Goal: Task Accomplishment & Management: Manage account settings

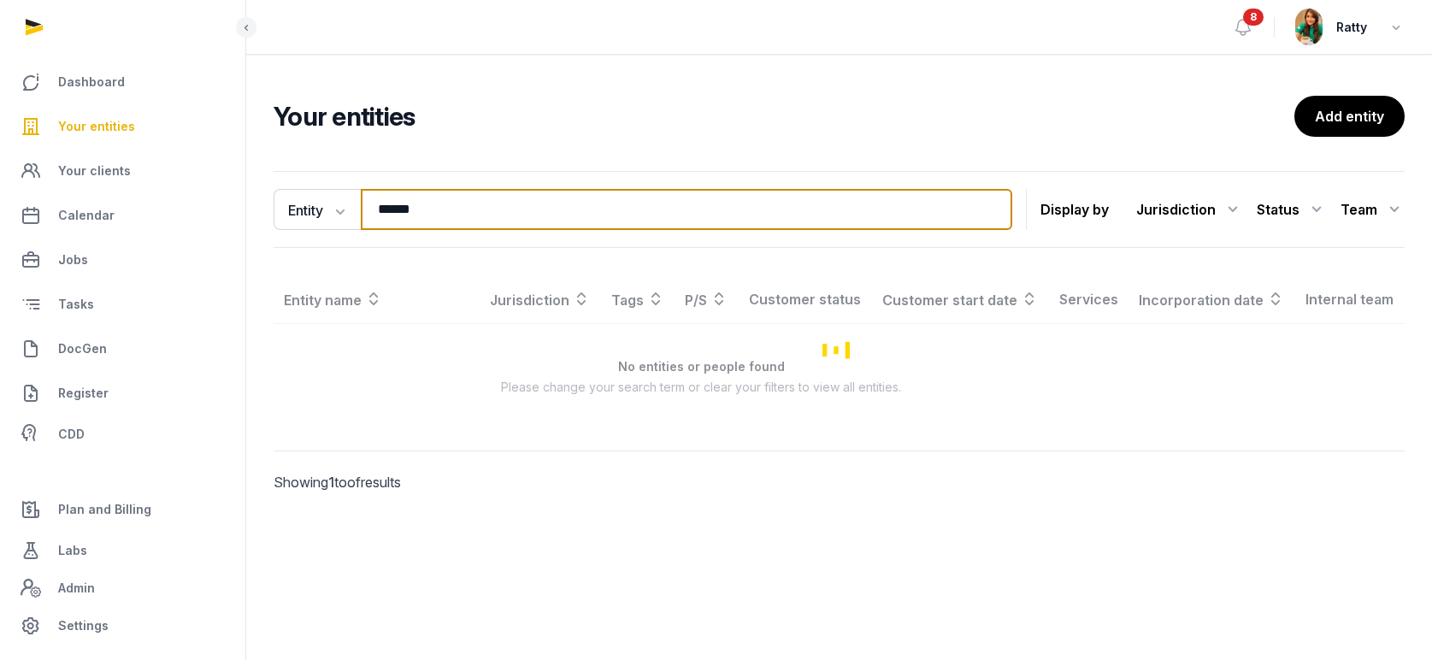
click at [261, 205] on div "Entity Entity People Tags Services ****** Search Display by Jurisdiction All ju…" at bounding box center [839, 355] width 1186 height 383
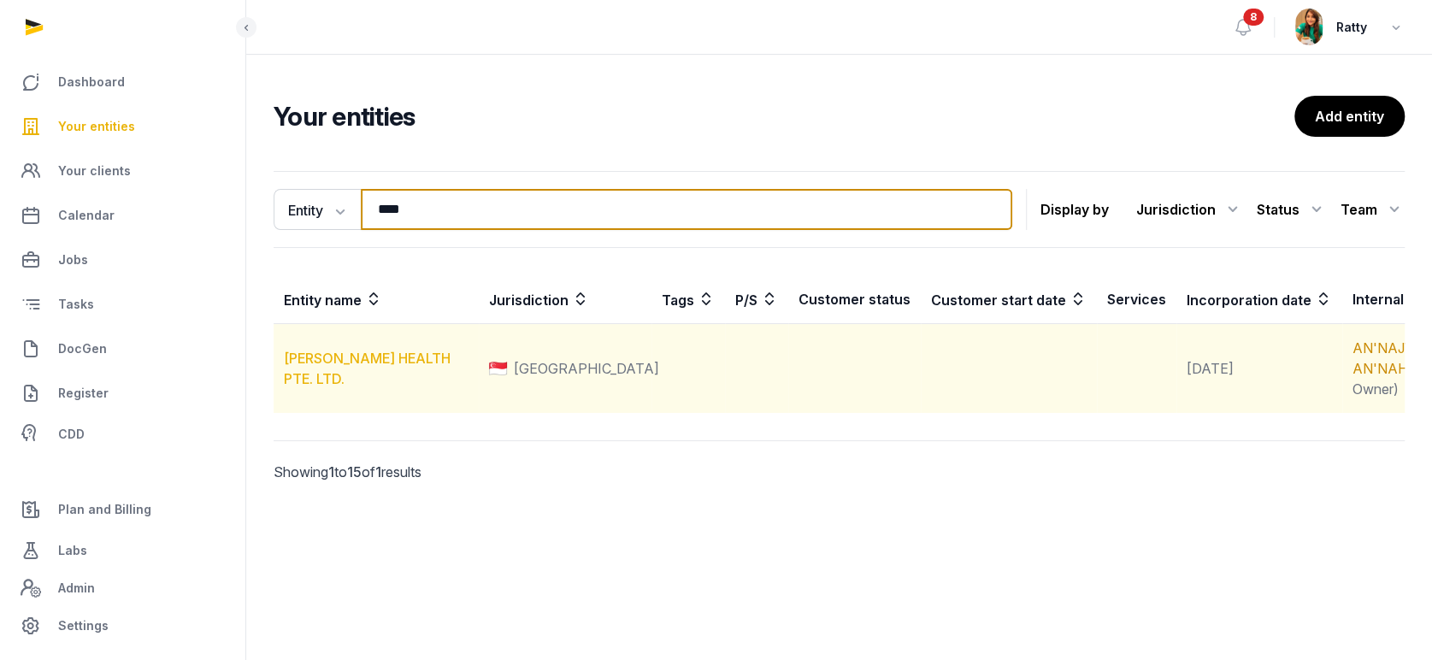
type input "****"
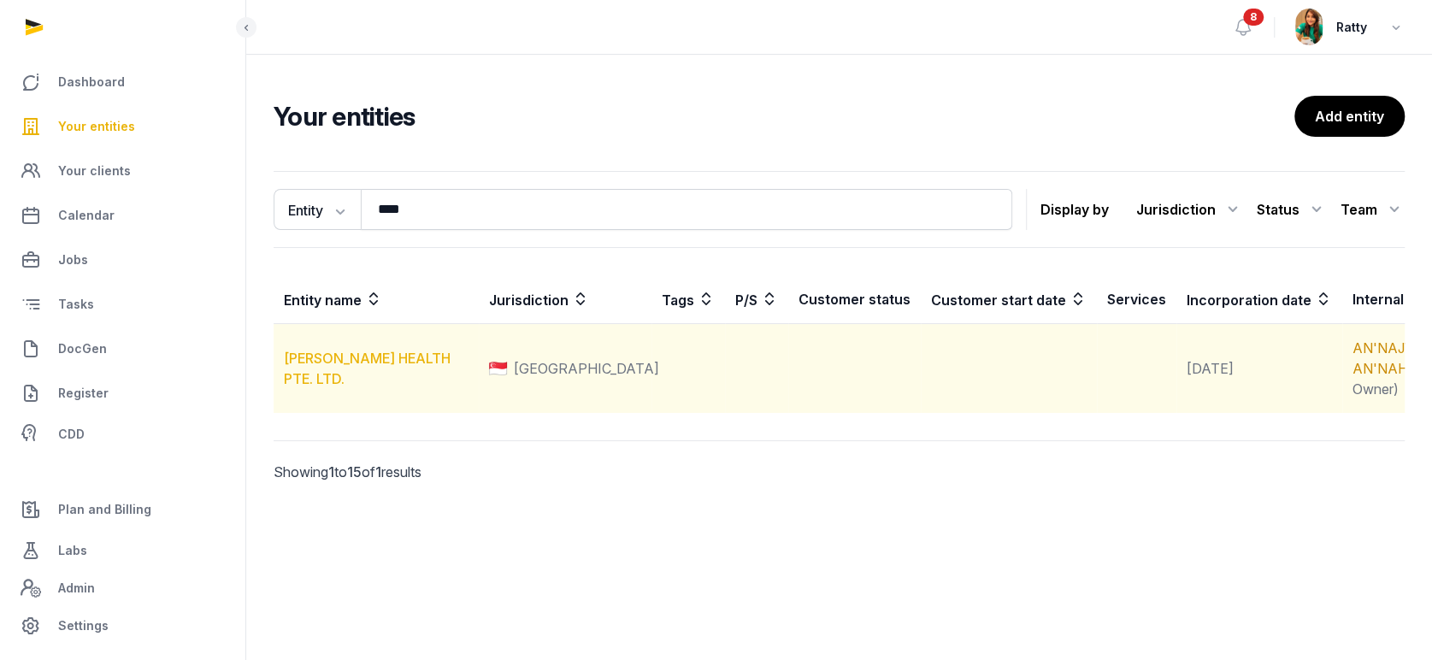
click at [354, 386] on link "[PERSON_NAME] HEALTH PTE. LTD." at bounding box center [367, 369] width 167 height 38
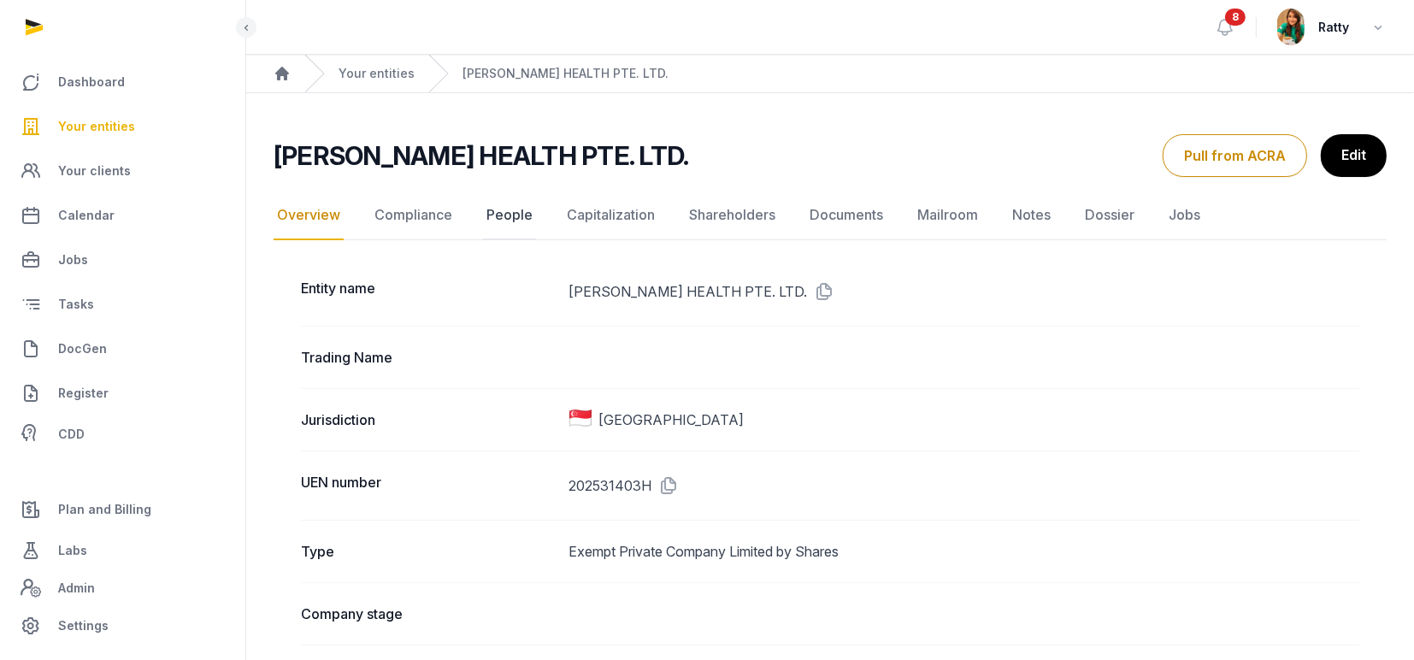
click at [506, 211] on link "People" at bounding box center [509, 216] width 53 height 50
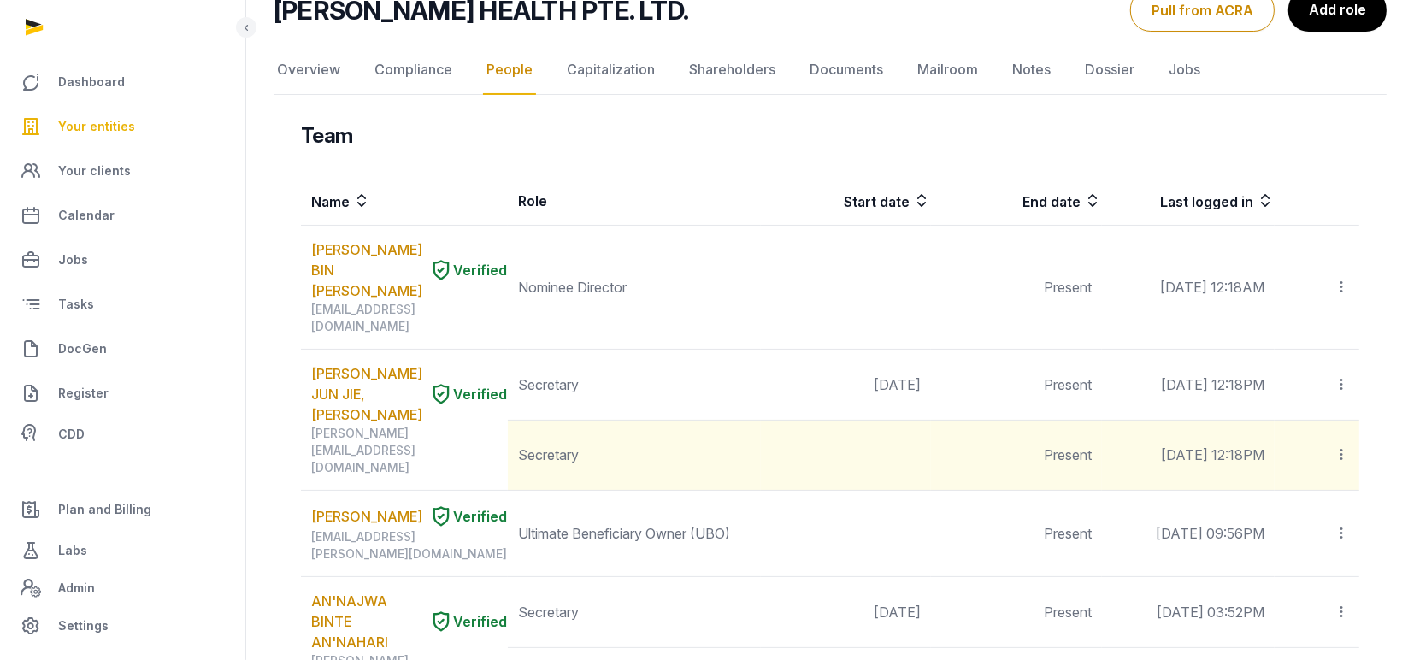
scroll to position [227, 0]
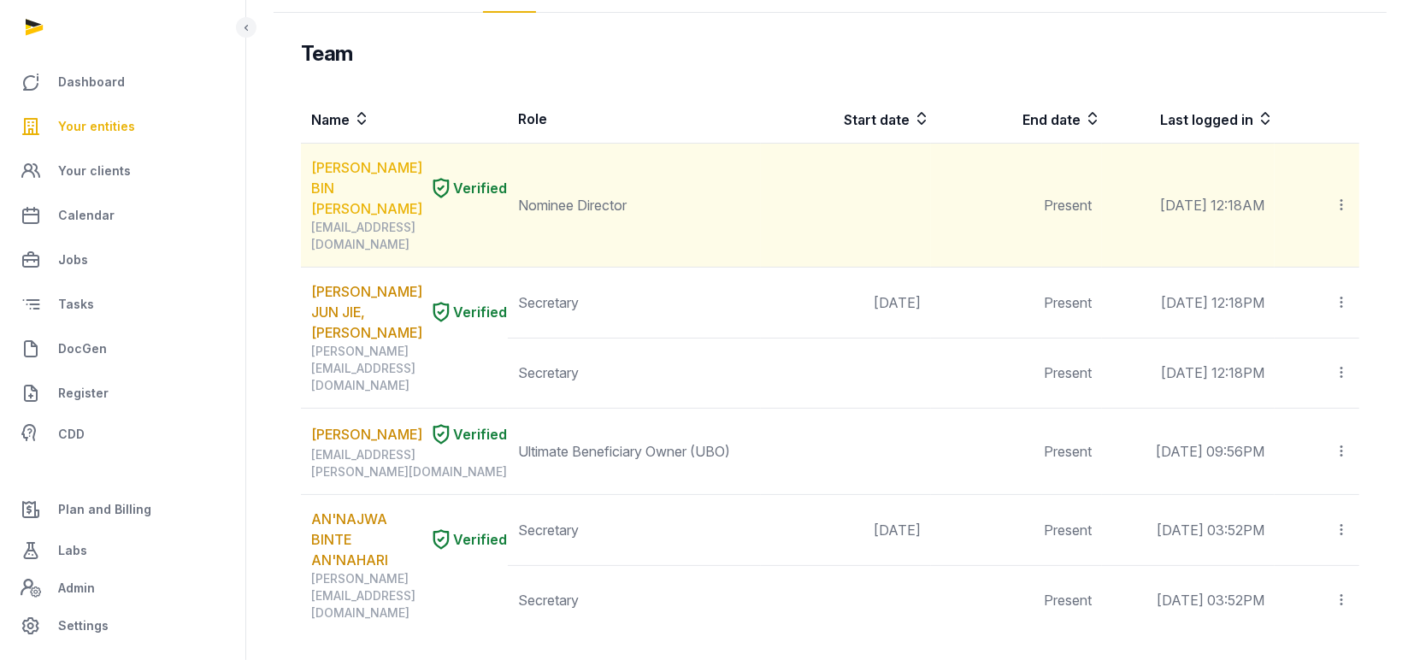
click at [358, 170] on link "[PERSON_NAME] BIN [PERSON_NAME]" at bounding box center [366, 188] width 111 height 62
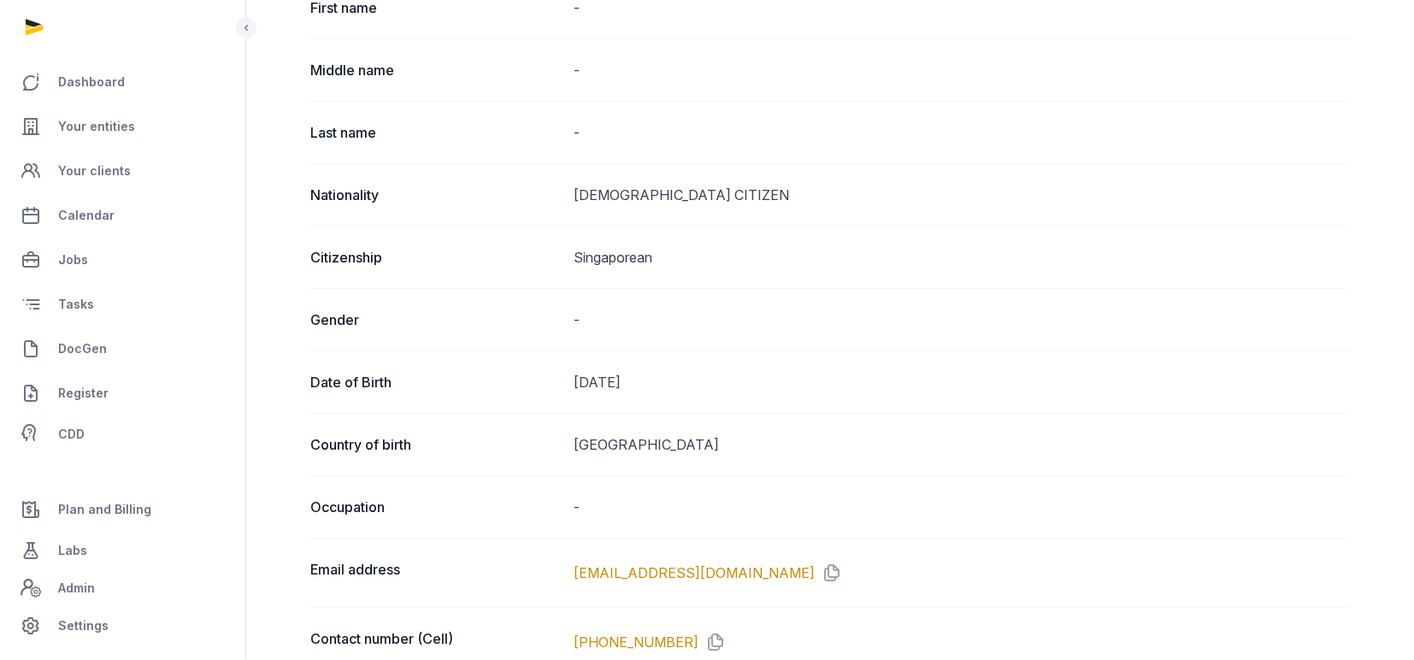
scroll to position [569, 0]
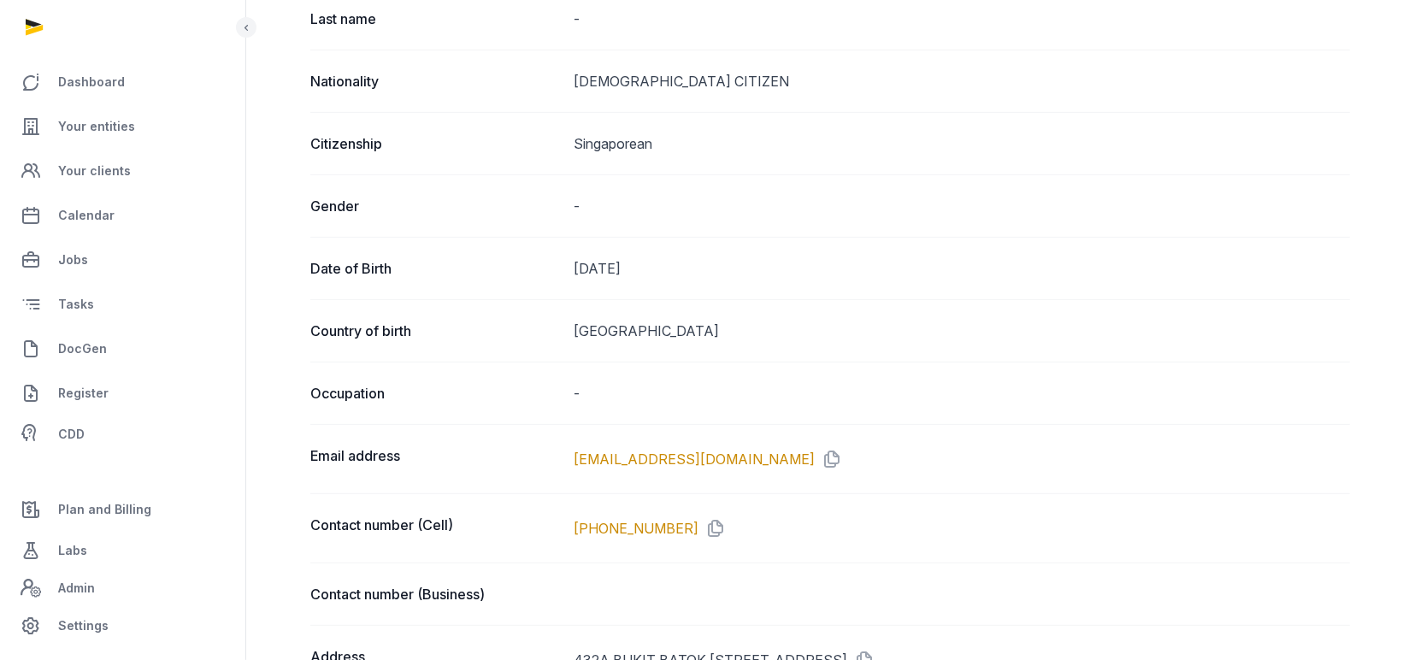
drag, startPoint x: 663, startPoint y: 263, endPoint x: 291, endPoint y: 269, distance: 372.8
copy div "Date of Birth [DEMOGRAPHIC_DATA]"
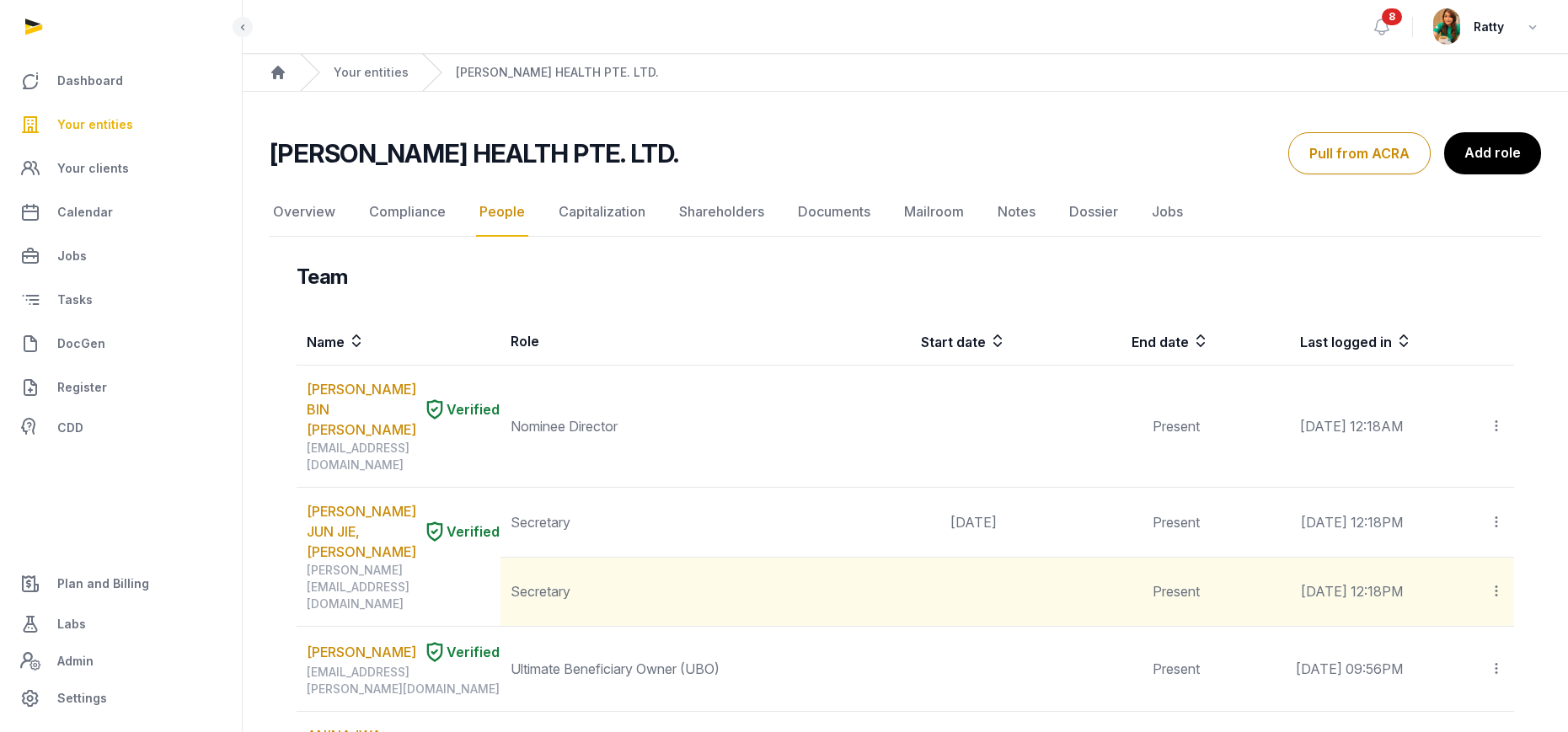
click at [1410, 582] on icon at bounding box center [1496, 591] width 15 height 18
click at [1410, 649] on span "Delete" at bounding box center [1467, 703] width 39 height 17
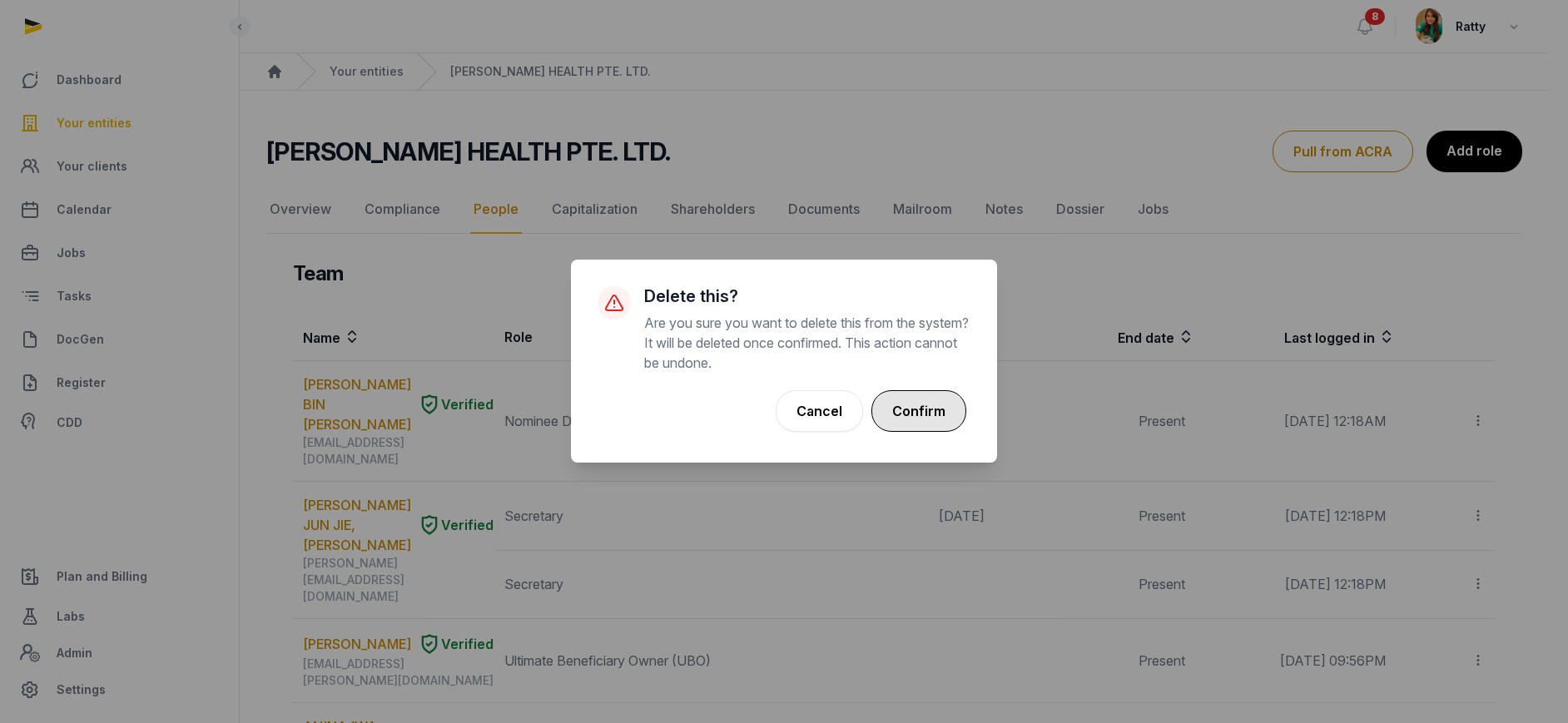
click at [902, 405] on button "Confirm" at bounding box center [918, 411] width 94 height 42
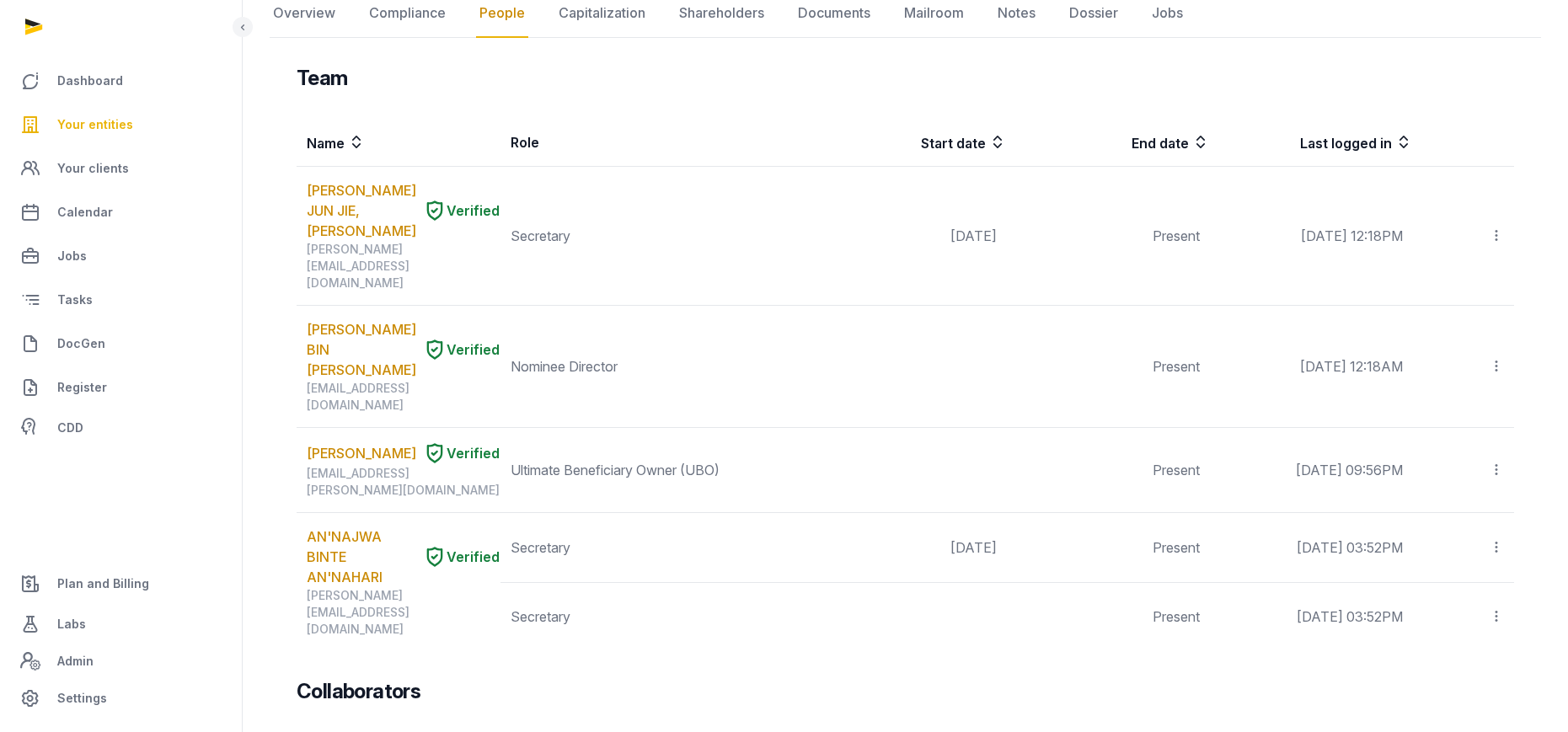
scroll to position [202, 0]
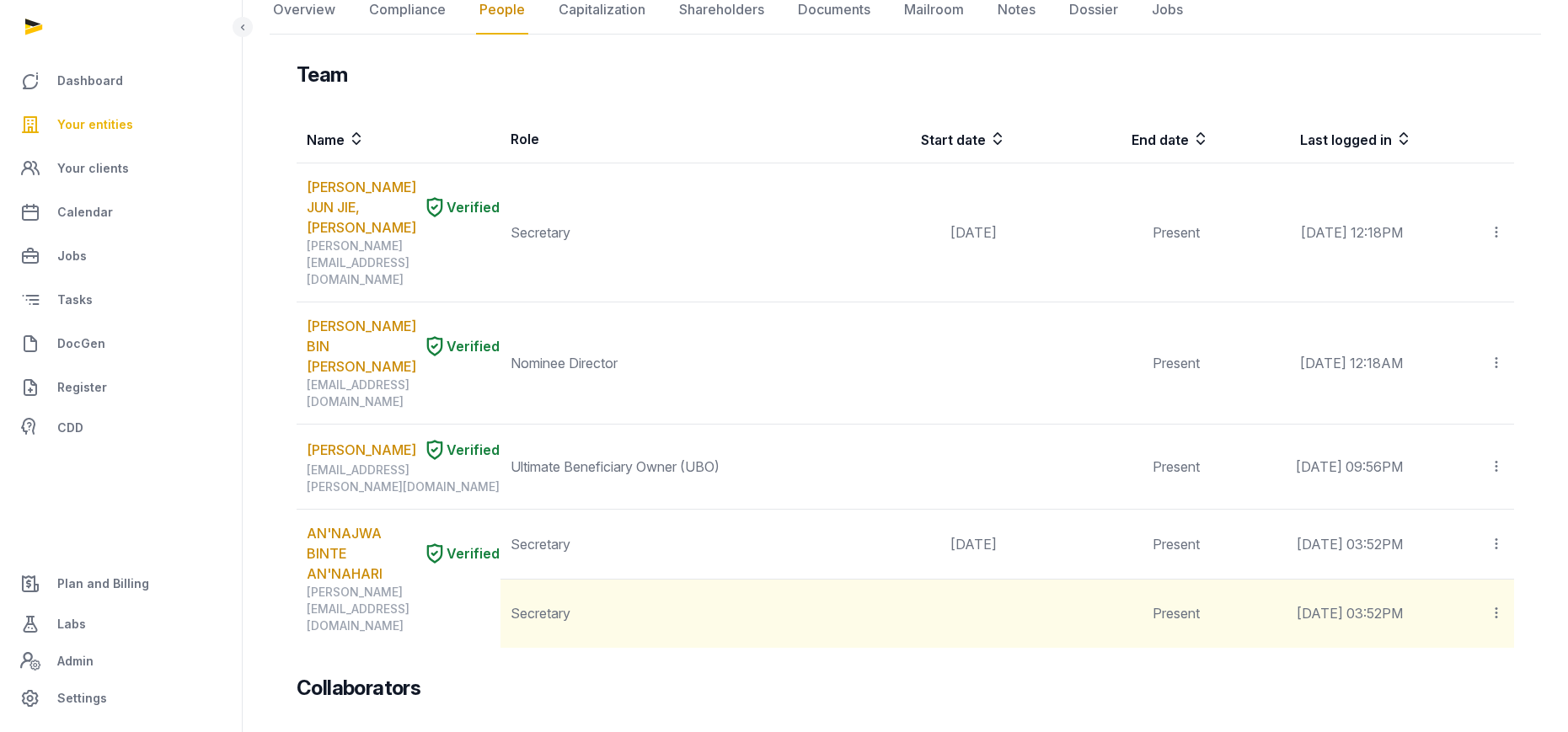
click at [1410, 604] on icon at bounding box center [1496, 613] width 15 height 18
click at [1410, 649] on div "Delete" at bounding box center [1436, 726] width 135 height 33
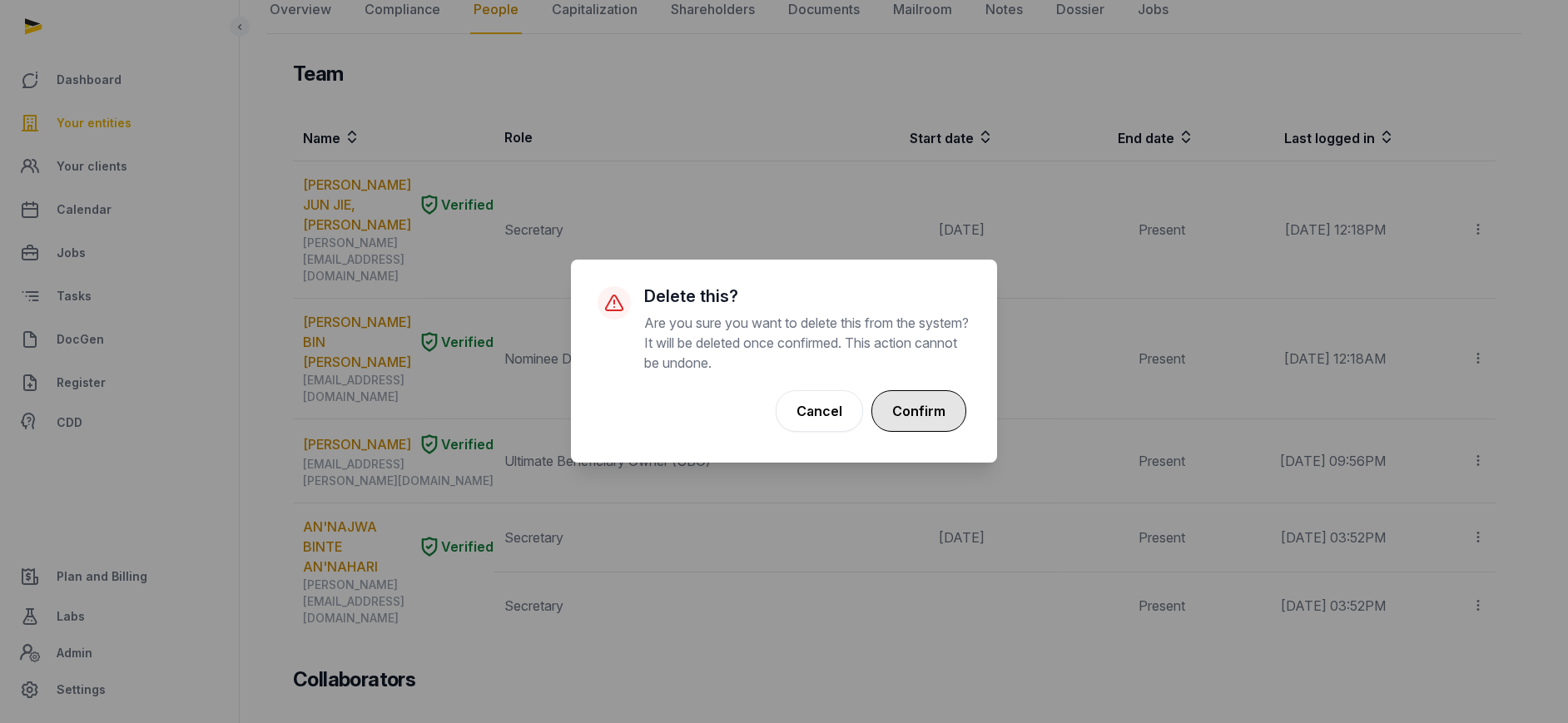
click at [930, 413] on button "Confirm" at bounding box center [918, 411] width 94 height 42
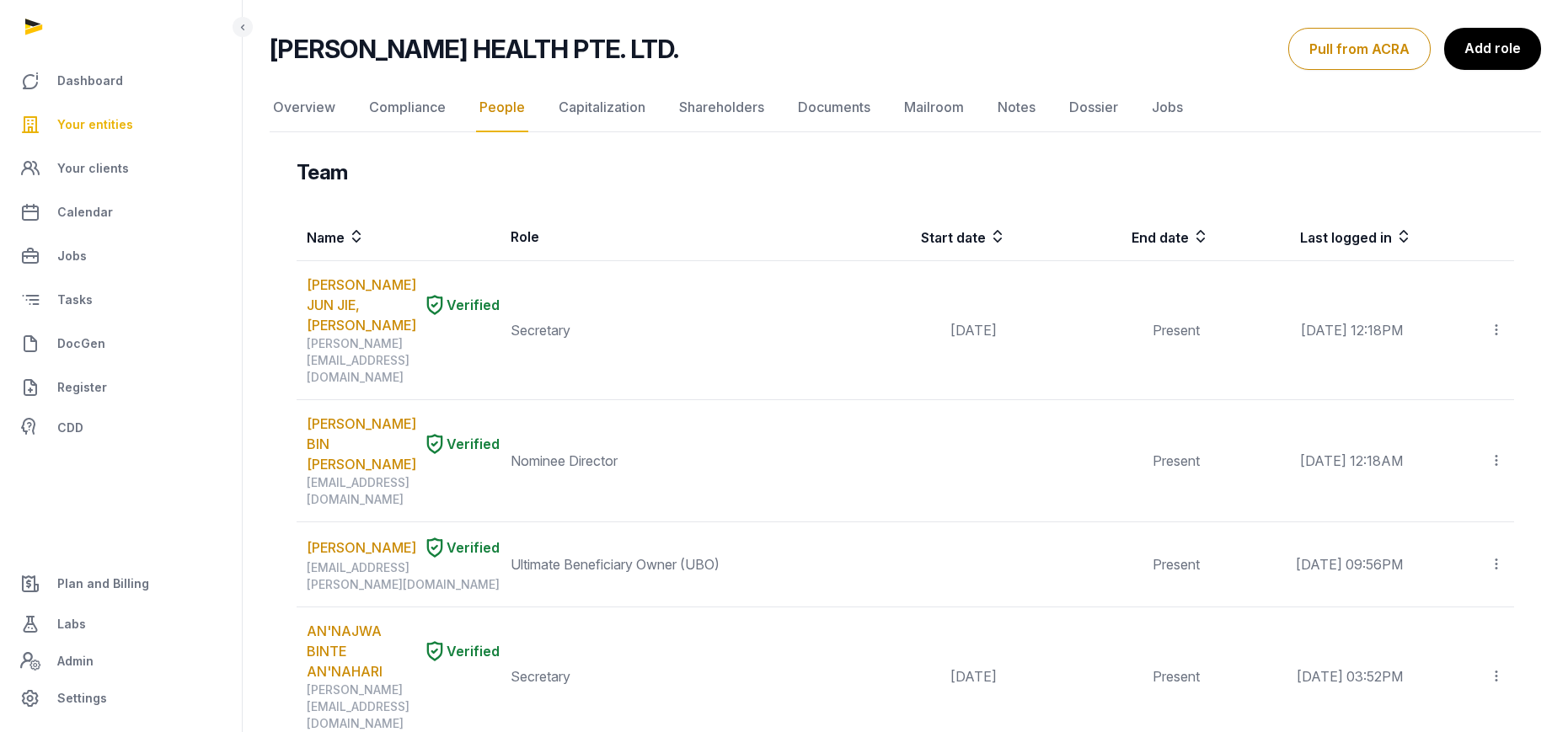
scroll to position [101, 0]
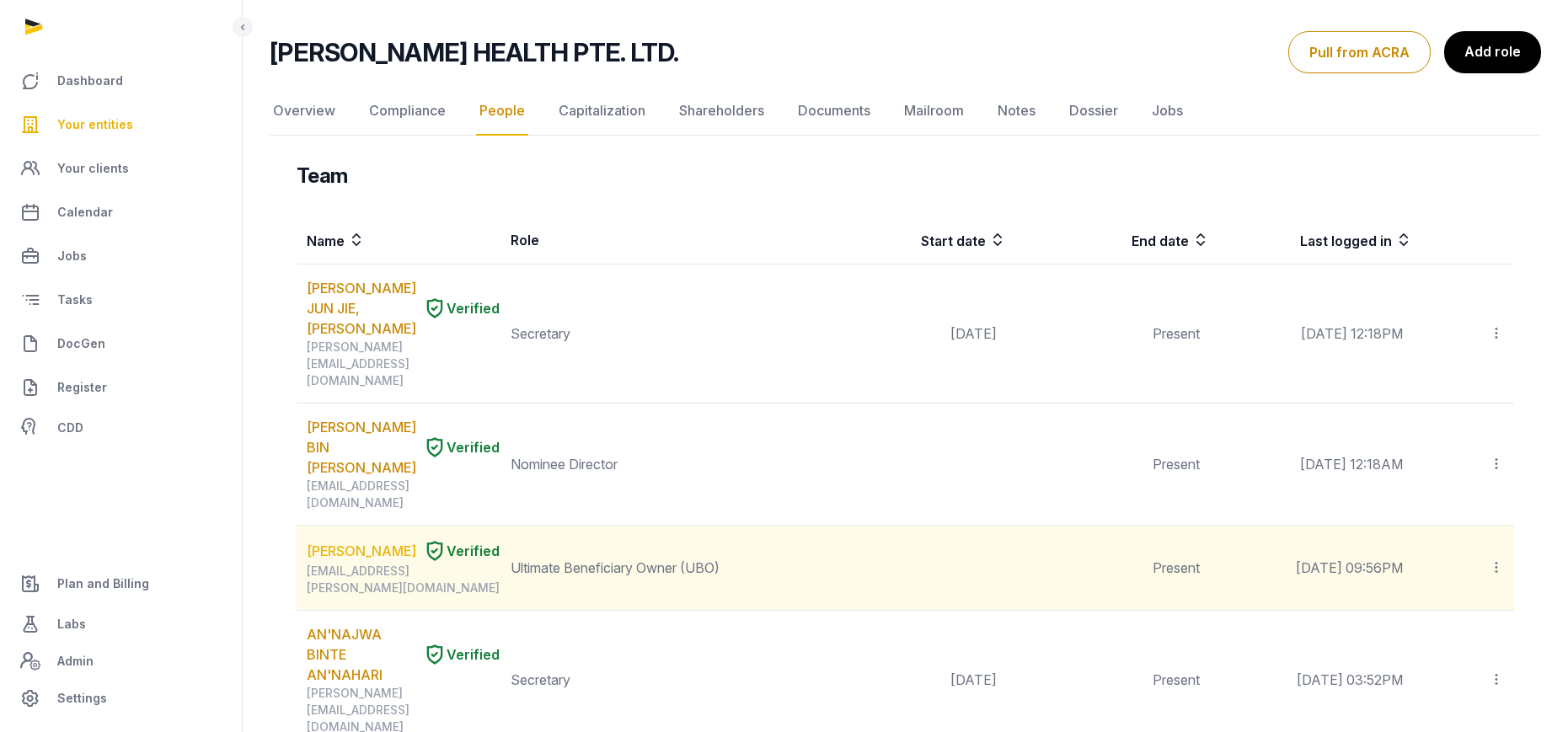
click at [346, 541] on link "[PERSON_NAME]" at bounding box center [361, 551] width 109 height 21
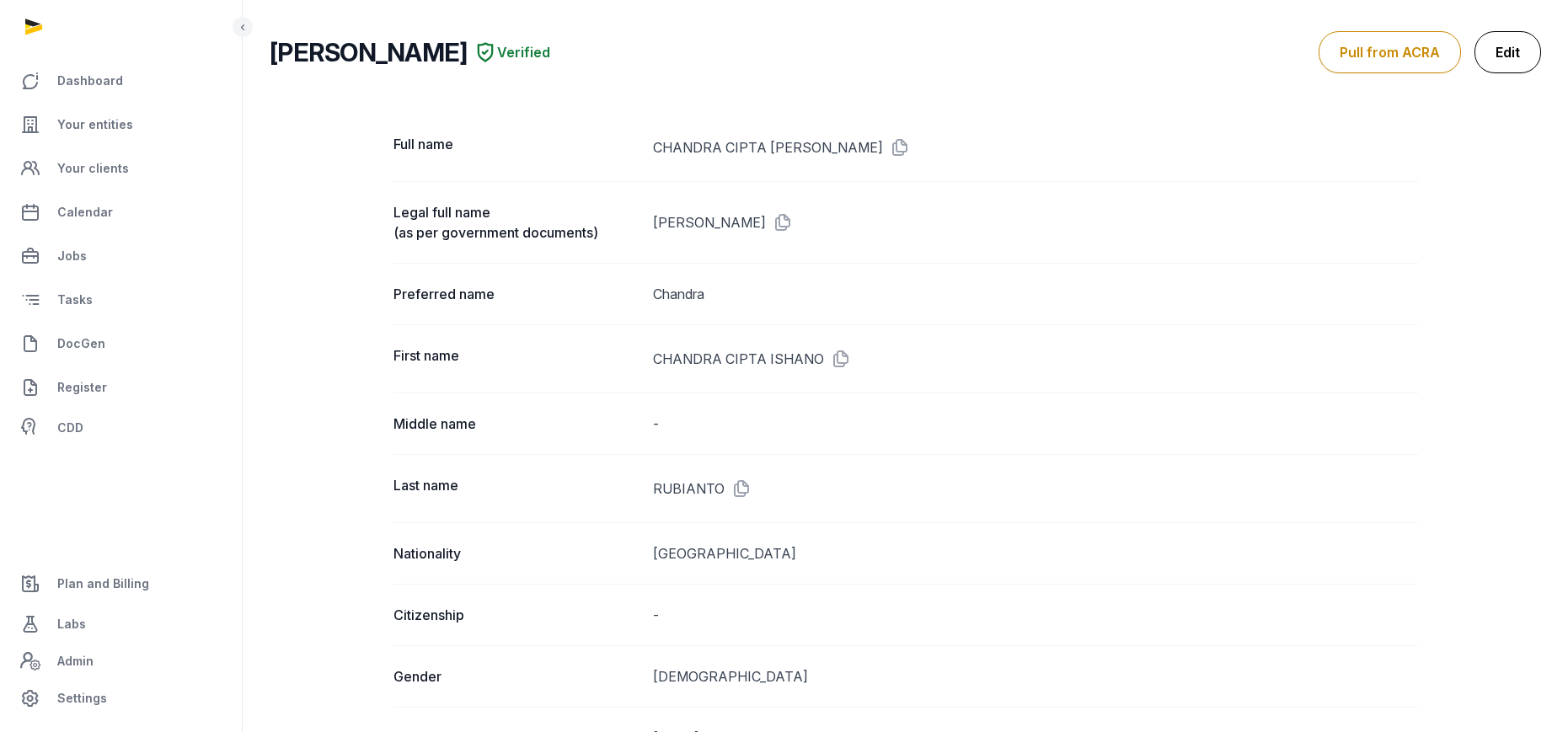
click at [1410, 53] on link "Edit" at bounding box center [1508, 52] width 67 height 42
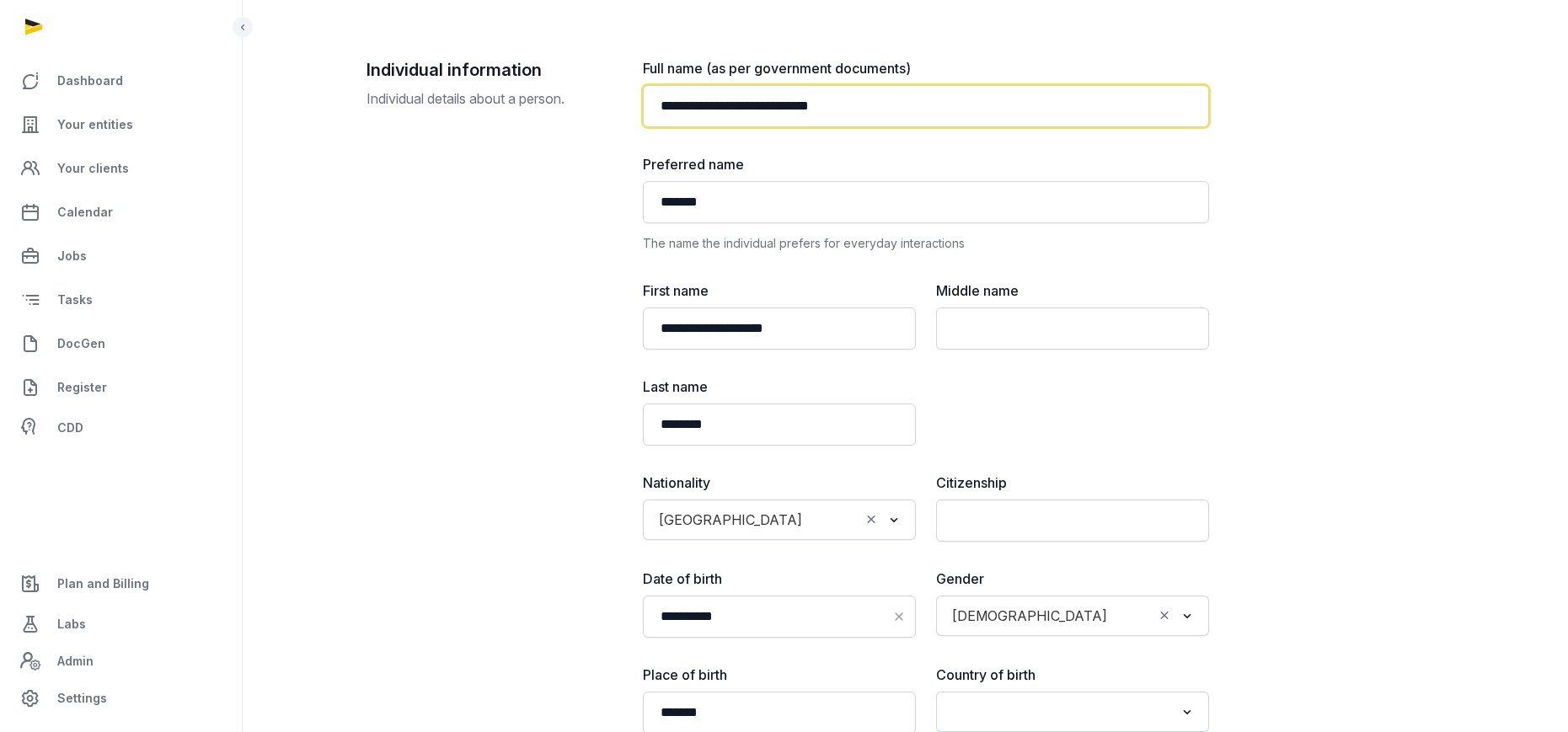
click at [714, 104] on input "**********" at bounding box center [925, 105] width 567 height 42
type input "**********"
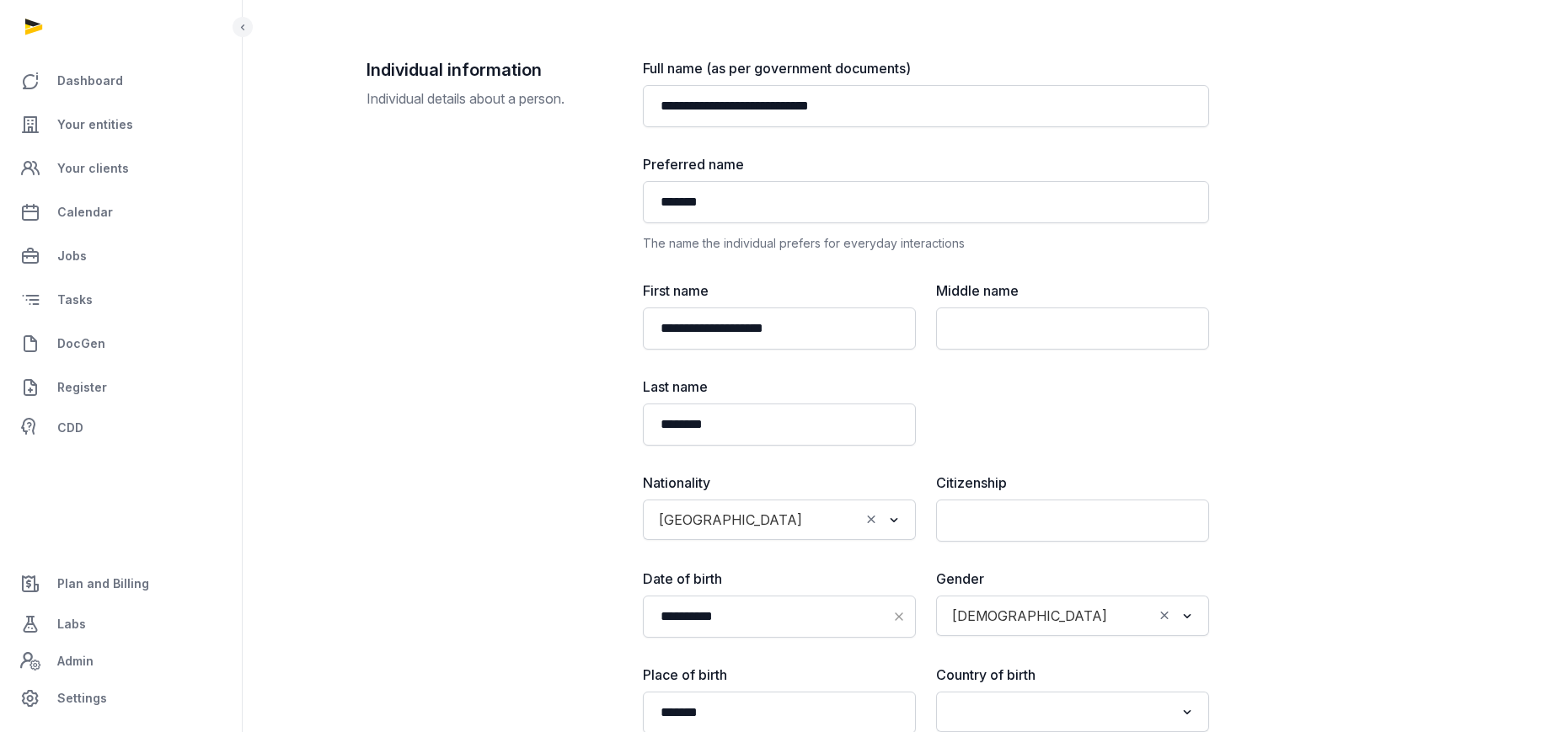
click at [1322, 171] on div "**********" at bounding box center [906, 512] width 1078 height 909
click at [1354, 572] on div "**********" at bounding box center [906, 512] width 1078 height 909
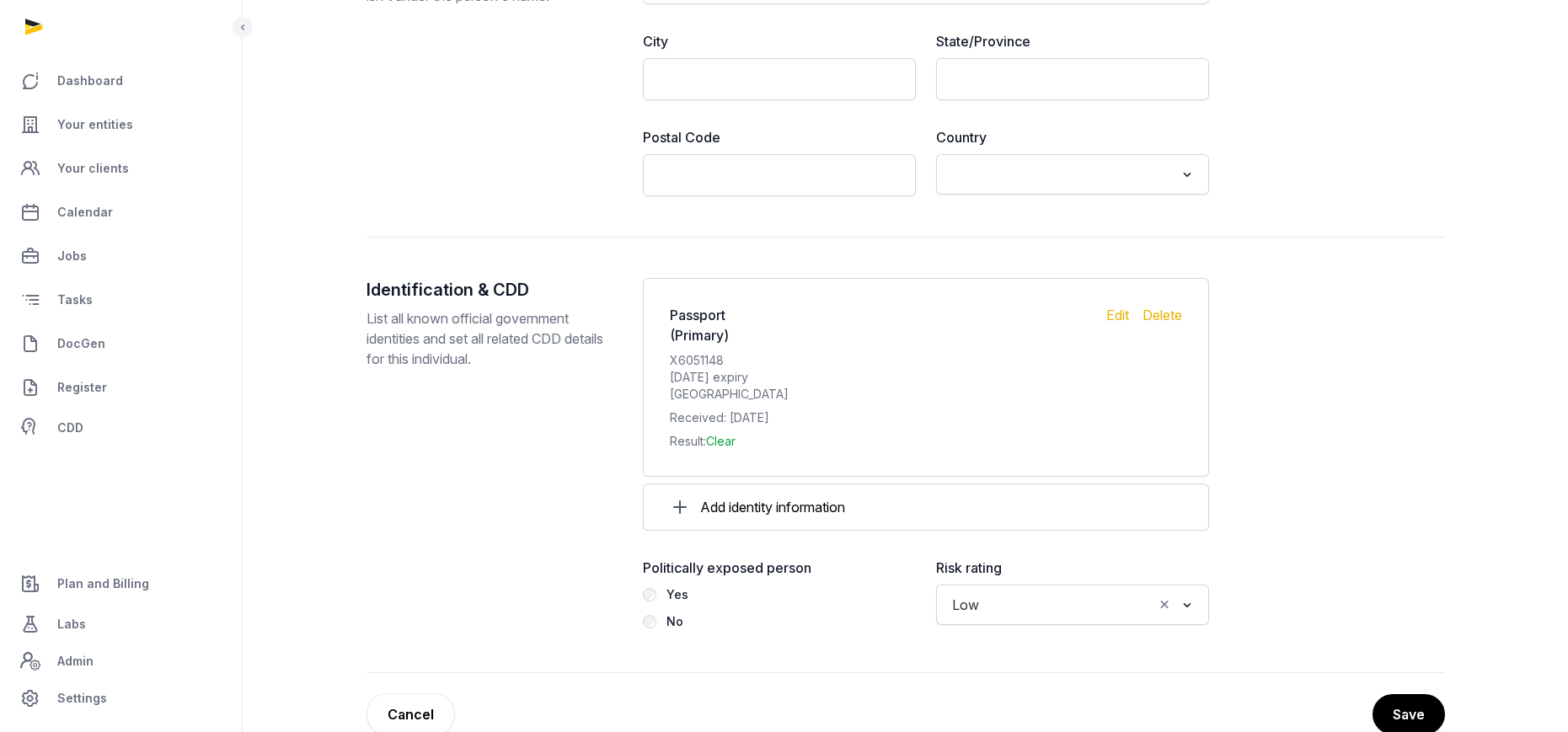
scroll to position [1554, 0]
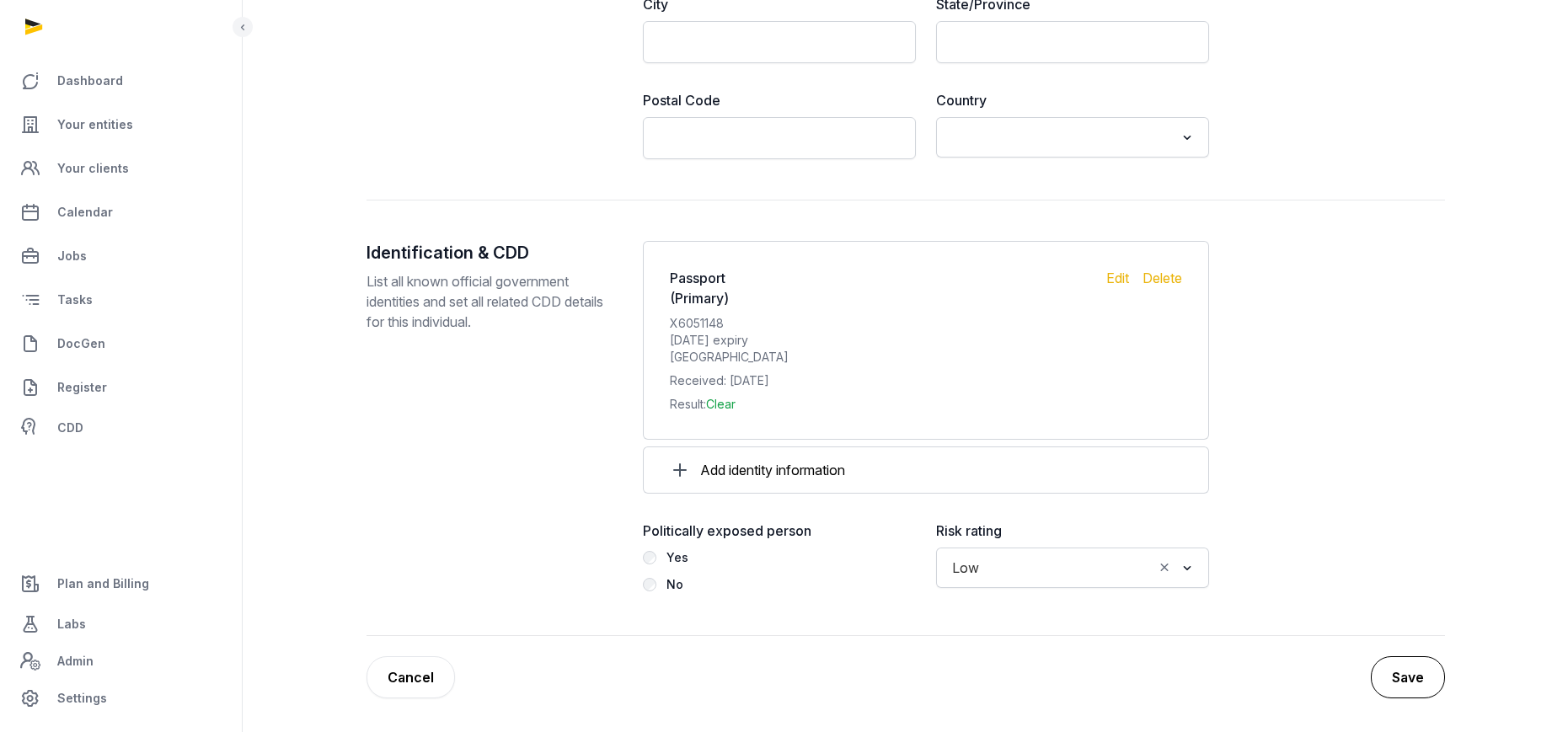
click at [1410, 649] on button "Save" at bounding box center [1407, 677] width 74 height 42
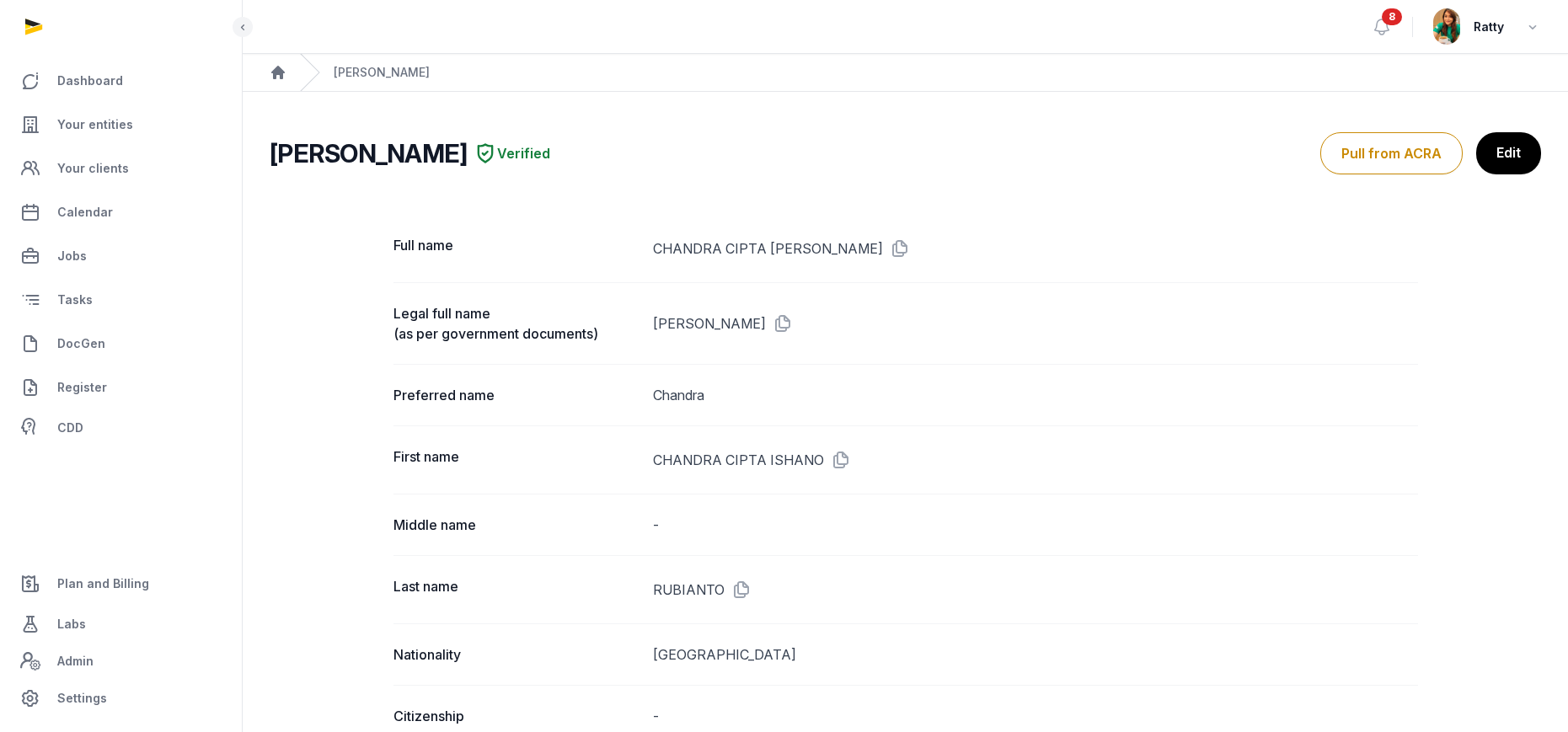
click at [928, 383] on div "Preferred name [PERSON_NAME]" at bounding box center [906, 394] width 1025 height 61
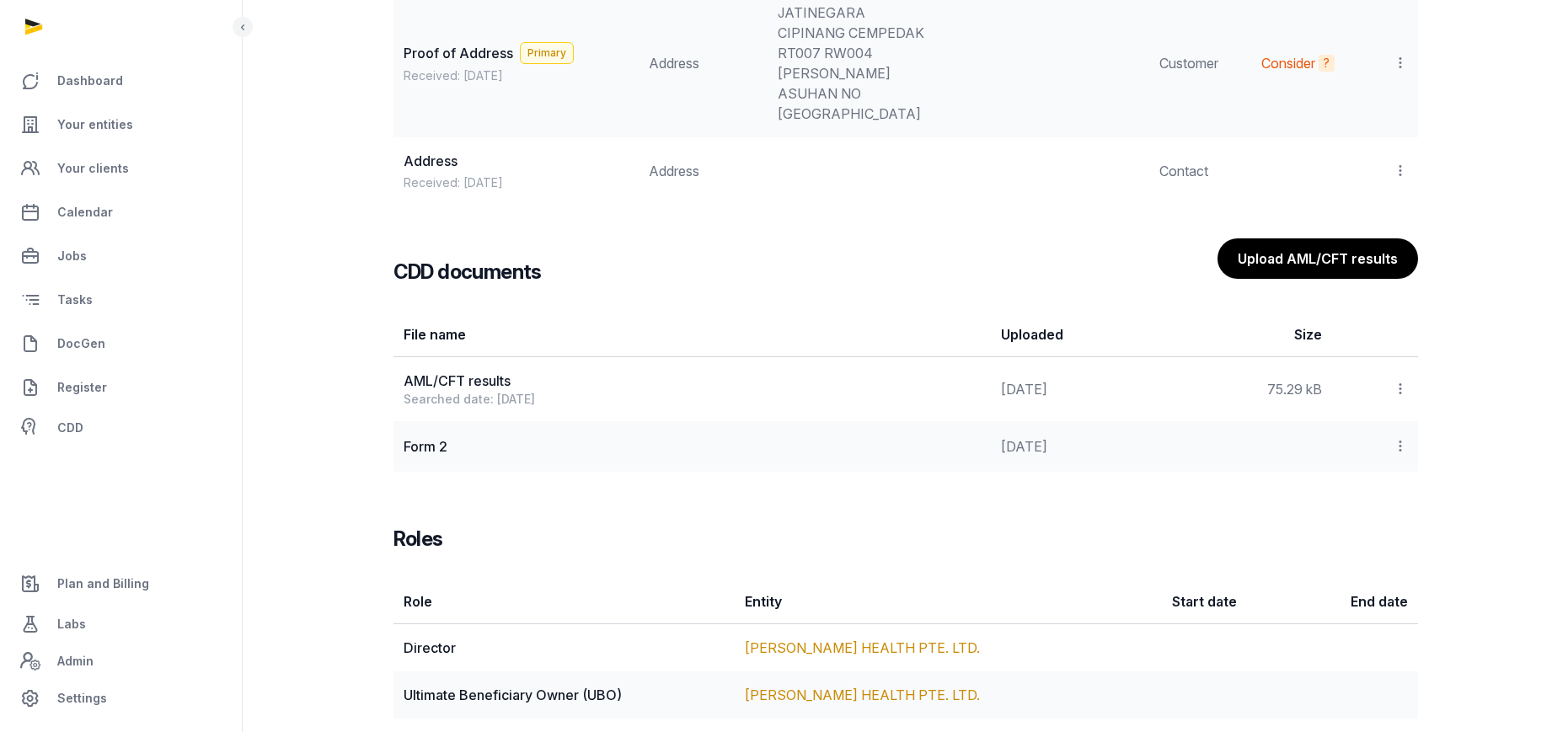
scroll to position [1771, 0]
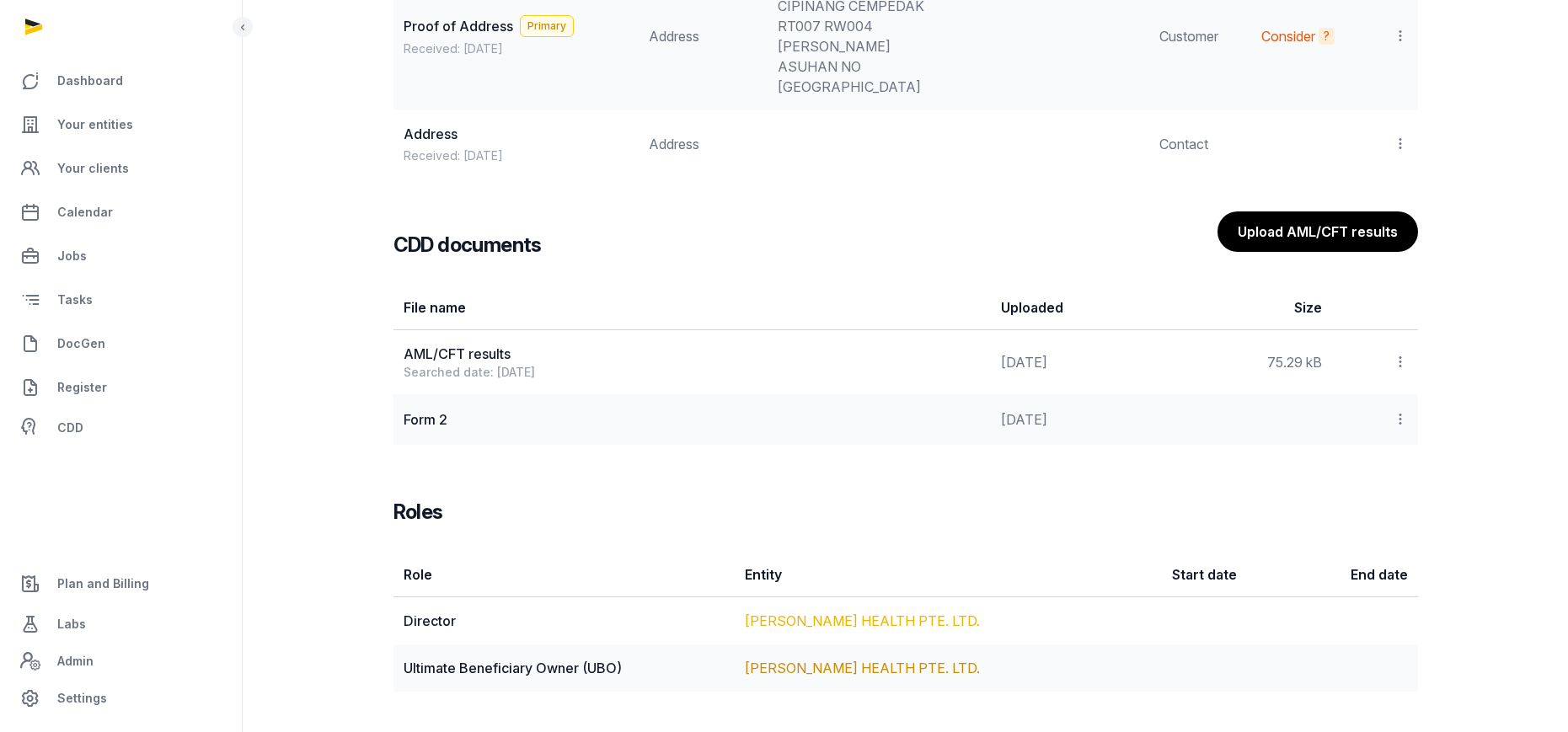
click at [780, 619] on link "[PERSON_NAME] HEALTH PTE. LTD." at bounding box center [862, 621] width 236 height 17
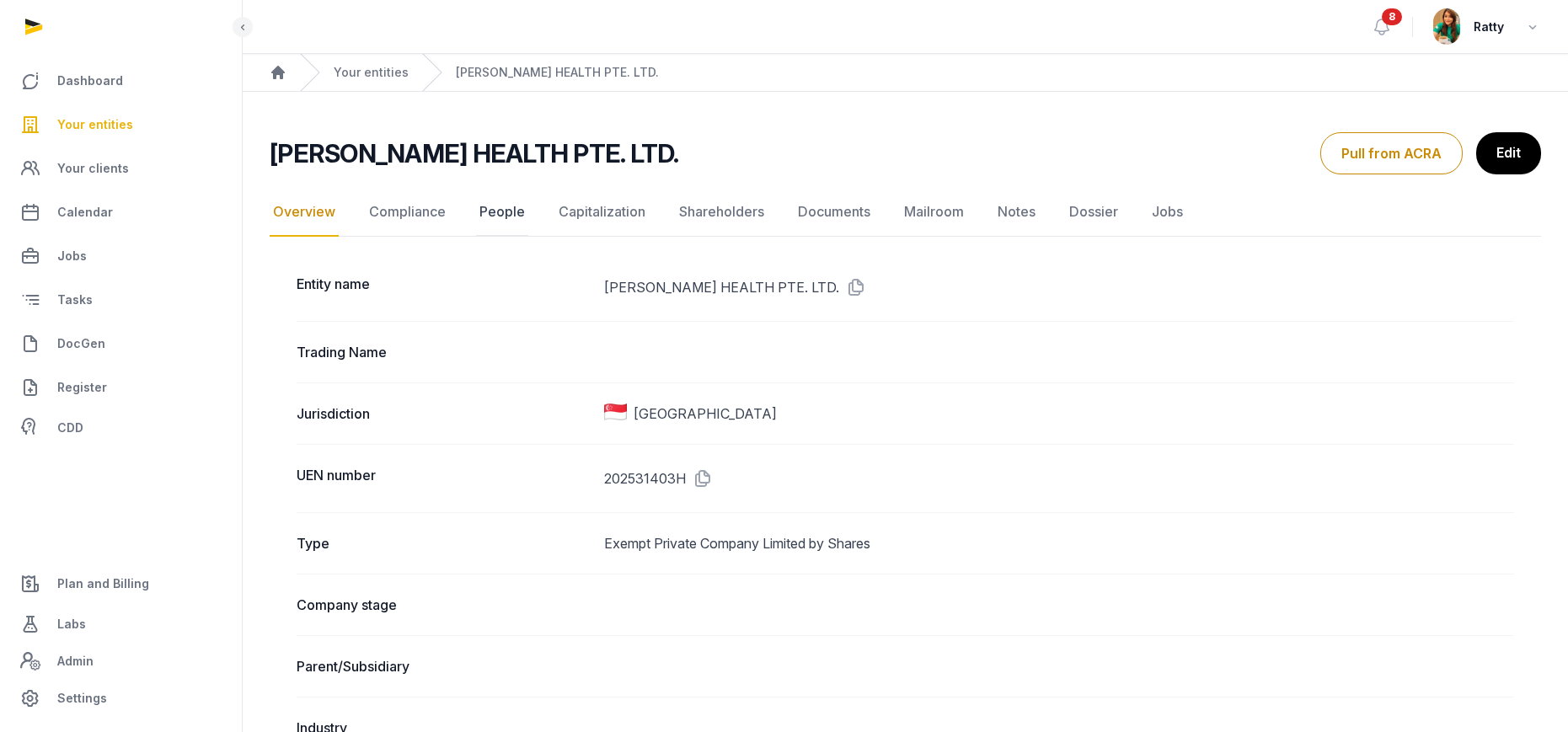
click at [502, 223] on link "People" at bounding box center [502, 213] width 52 height 49
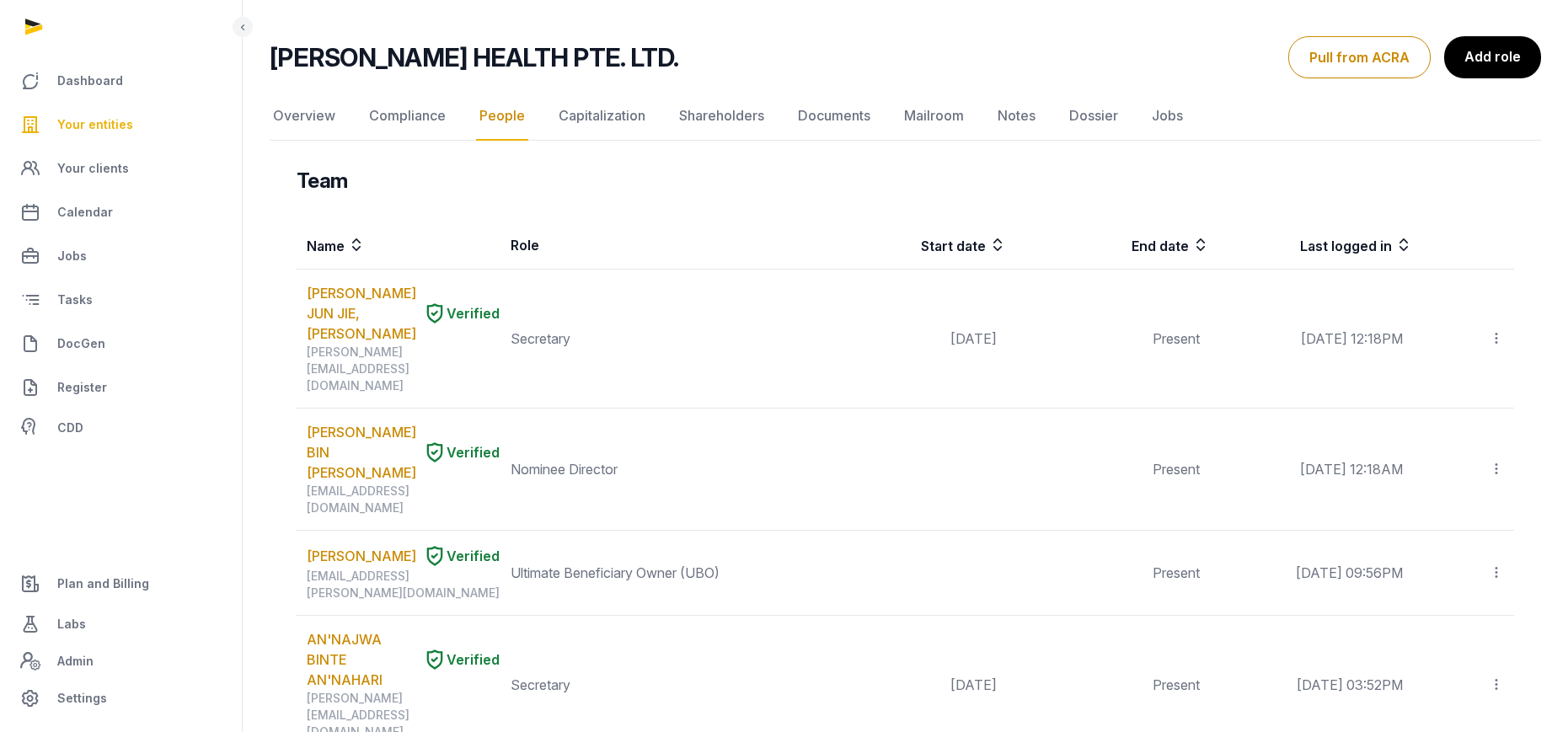
scroll to position [101, 0]
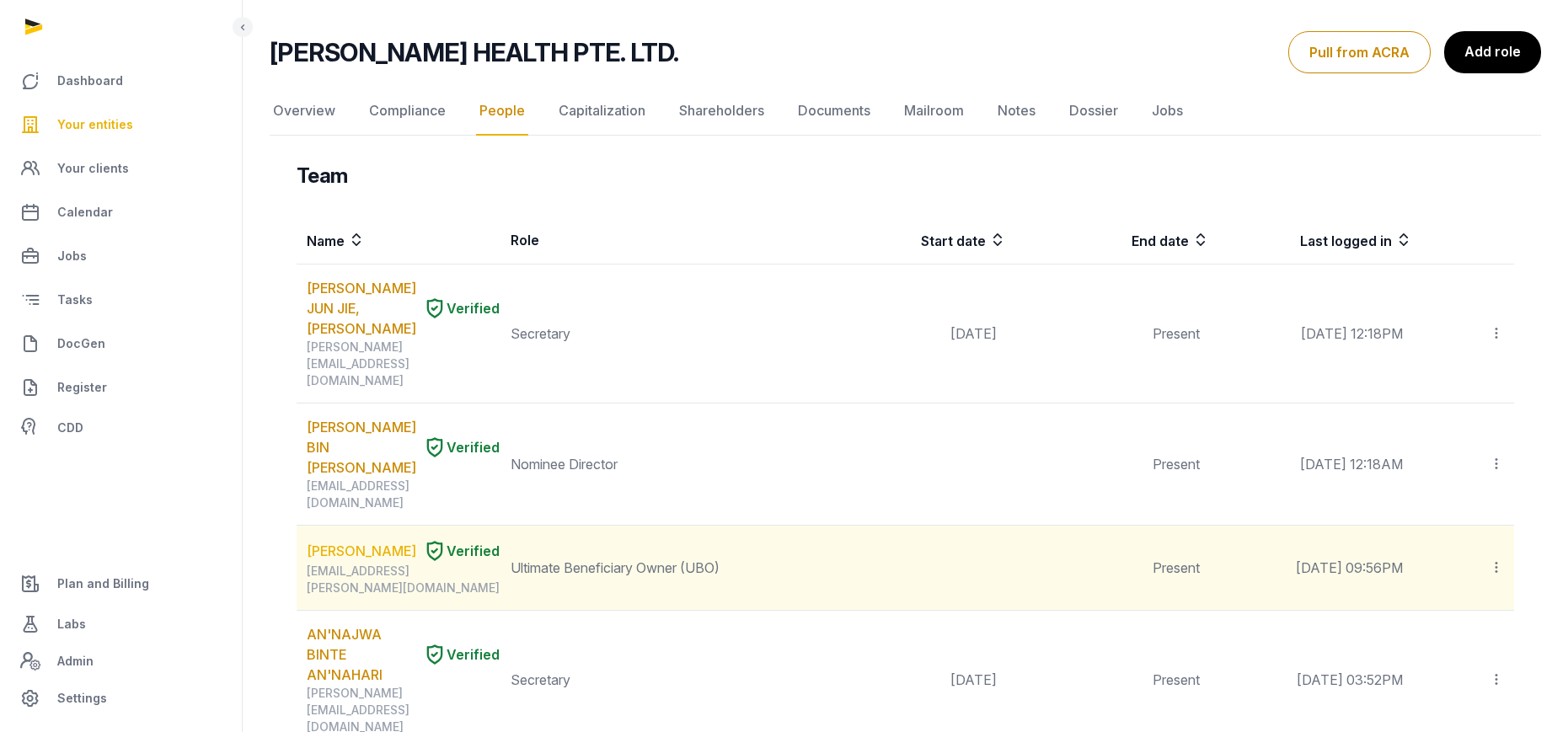
click at [317, 541] on link "[PERSON_NAME]" at bounding box center [361, 551] width 109 height 21
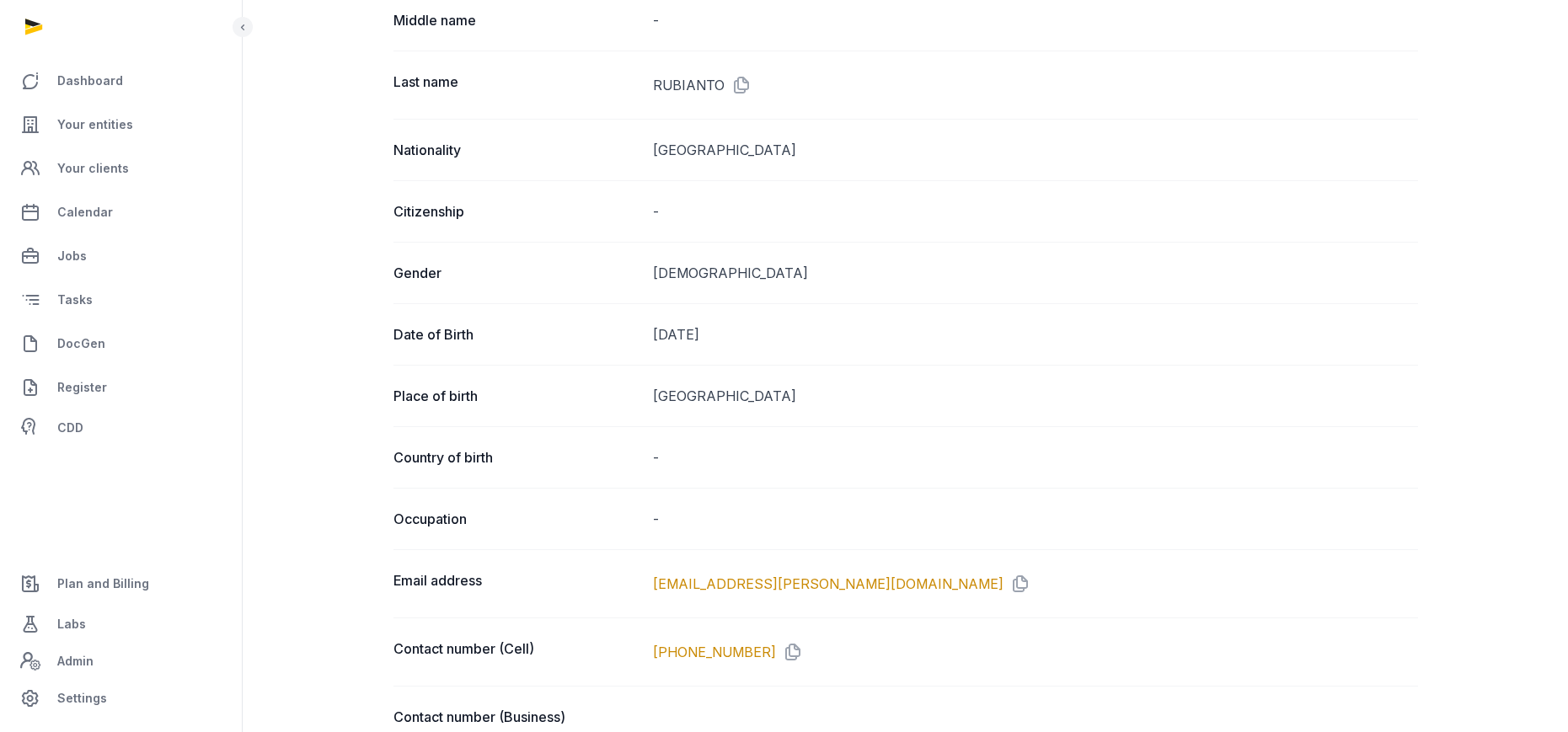
scroll to position [505, 0]
click at [1003, 577] on icon at bounding box center [1016, 582] width 27 height 27
click at [107, 119] on span "Your entities" at bounding box center [95, 124] width 76 height 21
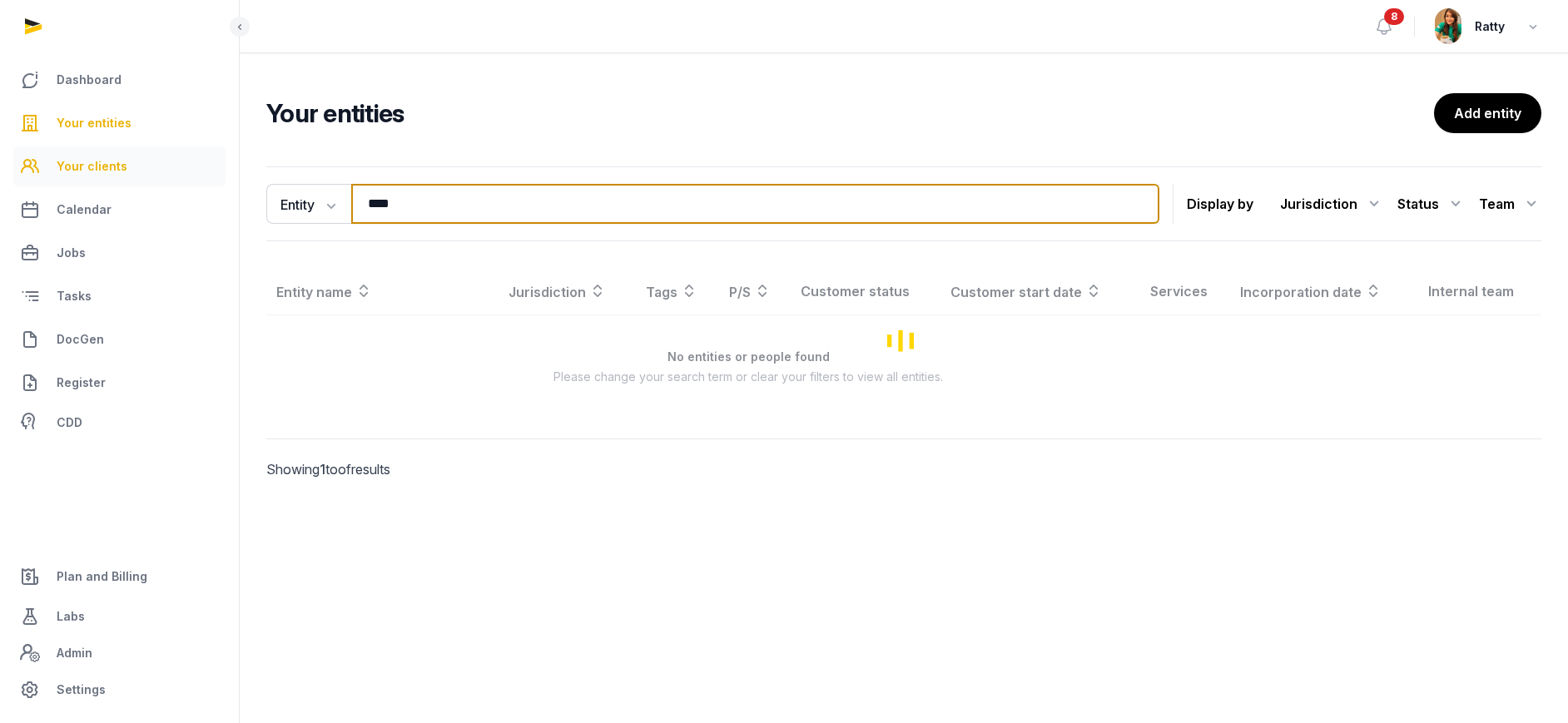
drag, startPoint x: 439, startPoint y: 198, endPoint x: 91, endPoint y: 150, distance: 351.3
click at [91, 150] on div "Dashboard Your entities Your clients Calendar Jobs Tasks DocGen Register CDD Pl…" at bounding box center [784, 361] width 1568 height 723
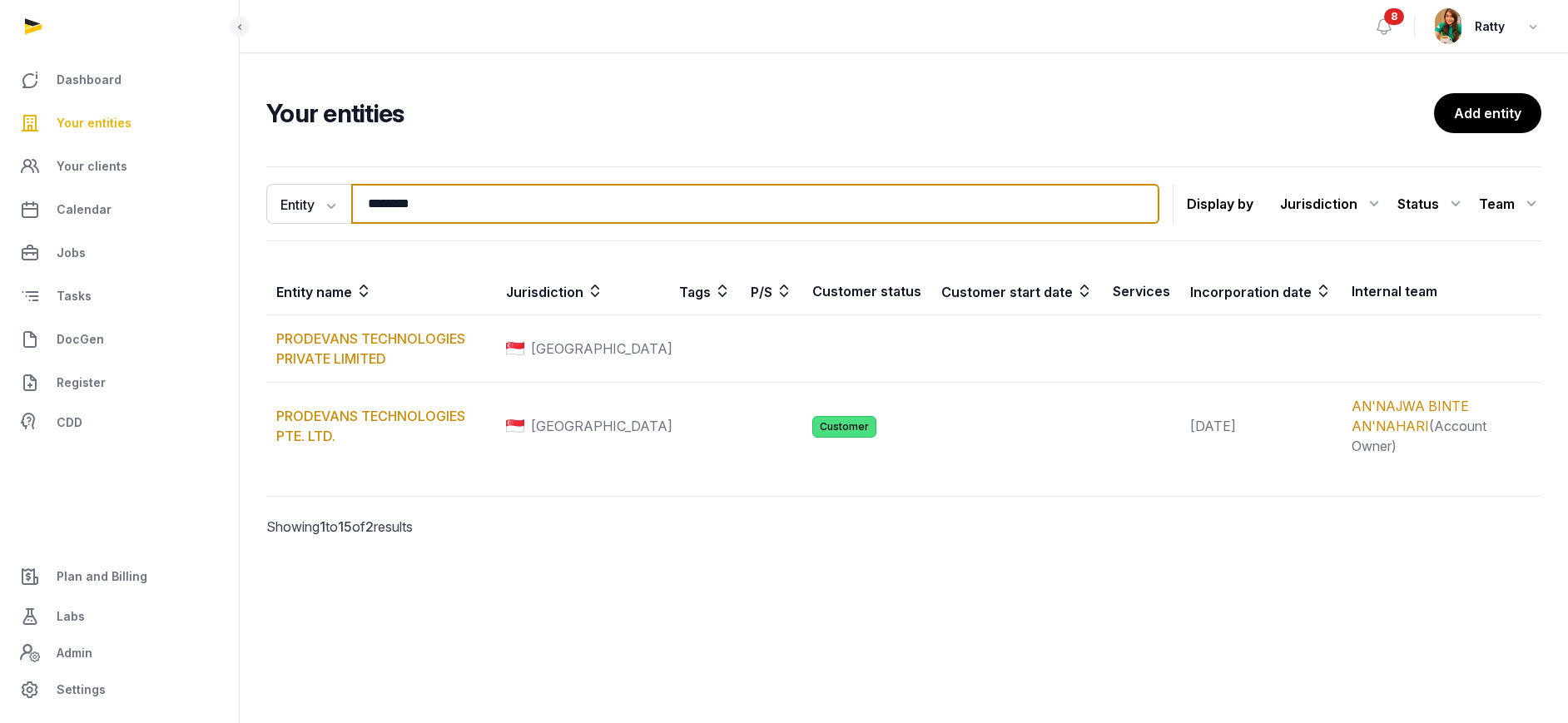
type input "********"
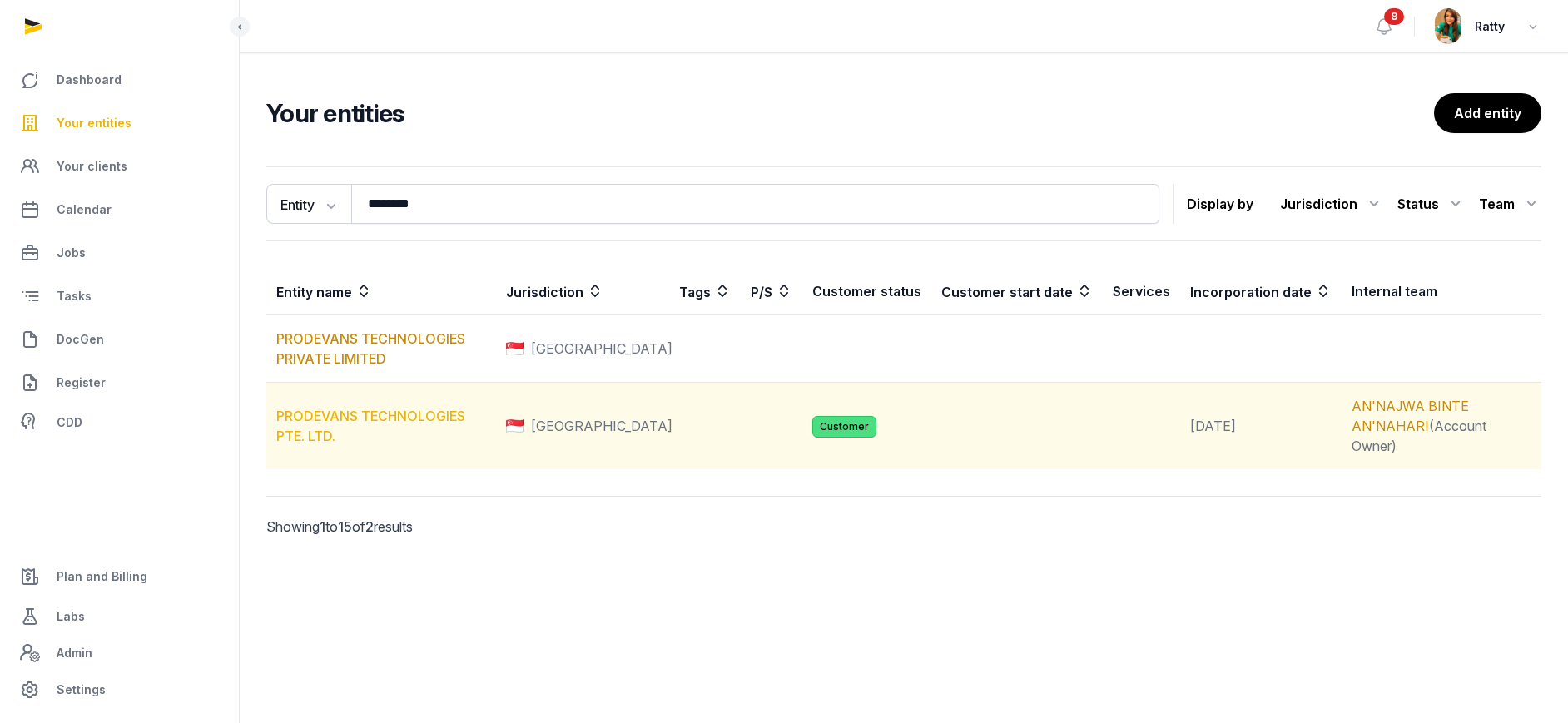
click at [336, 408] on link "PRODEVANS TECHNOLOGIES PTE. LTD." at bounding box center [371, 426] width 189 height 37
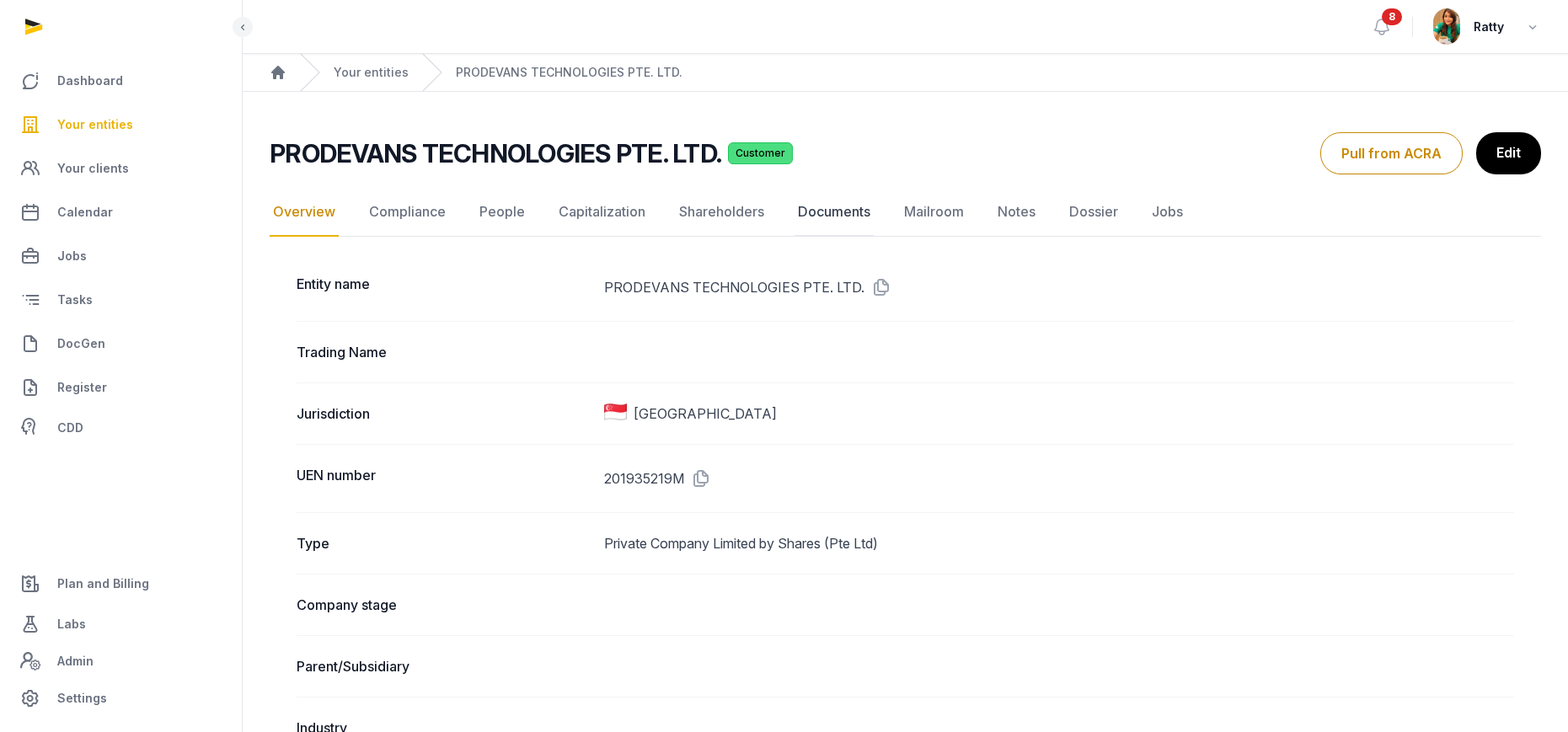
click at [831, 206] on link "Documents" at bounding box center [834, 213] width 79 height 49
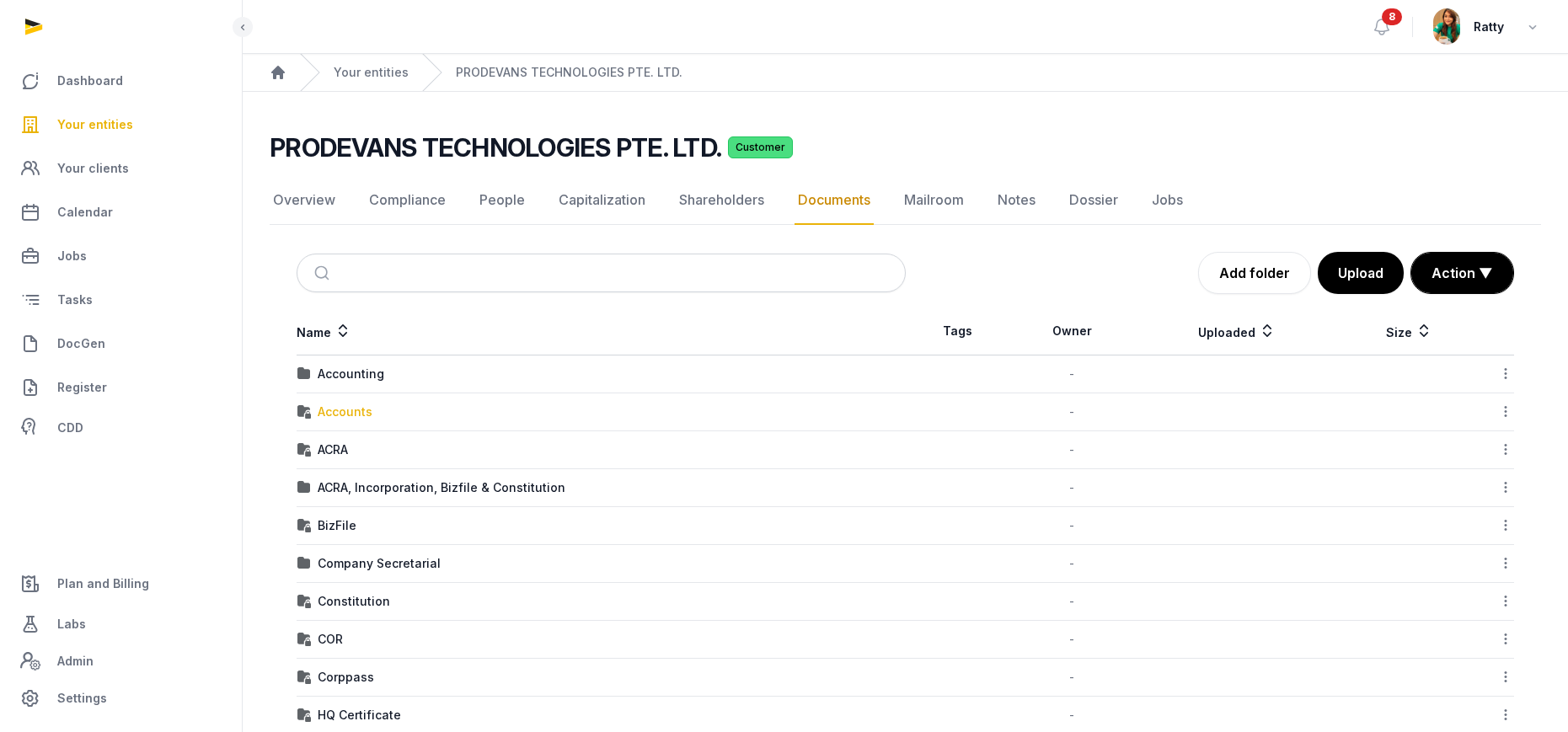
click at [339, 405] on div "Accounts" at bounding box center [345, 412] width 55 height 17
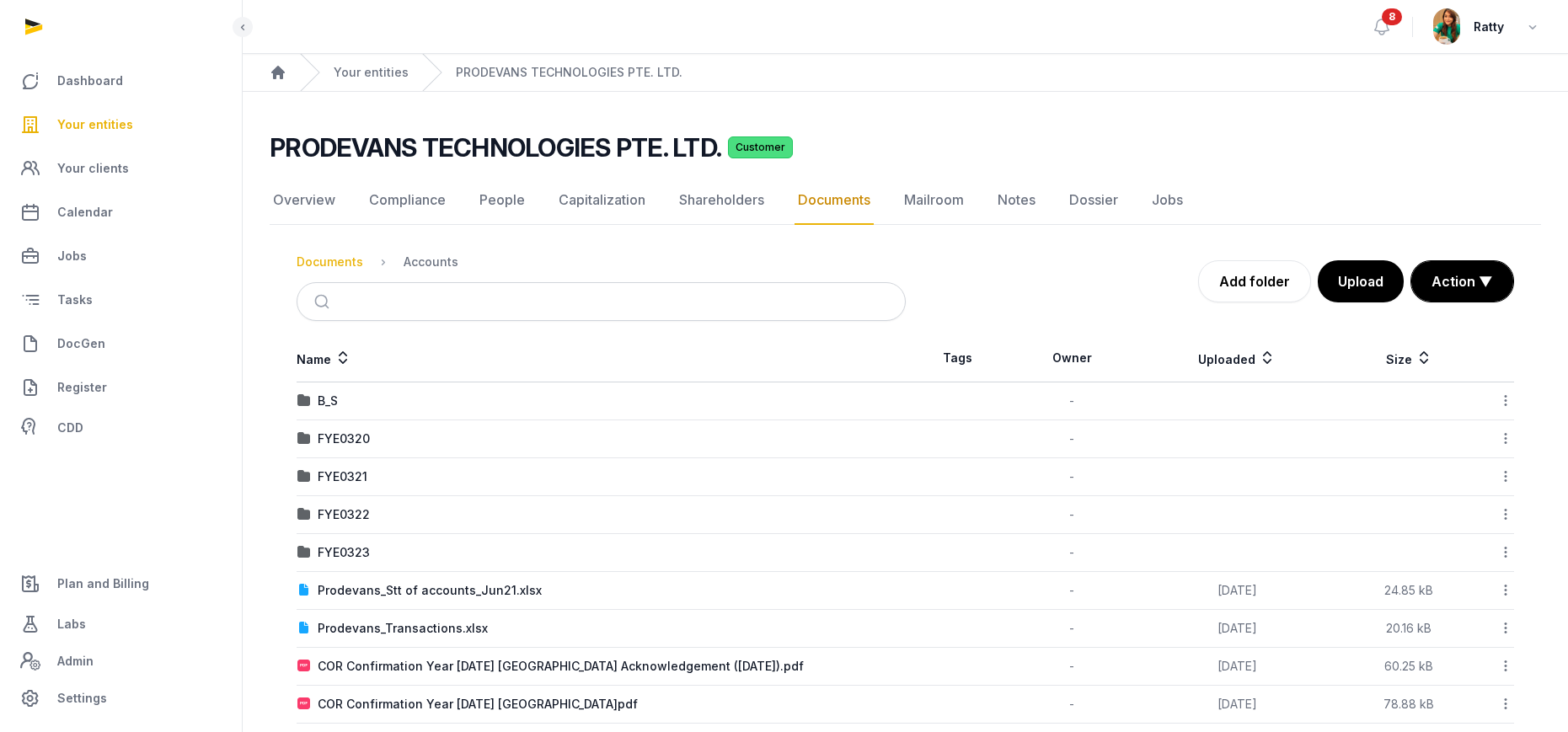
click at [352, 255] on div "Documents" at bounding box center [330, 261] width 67 height 17
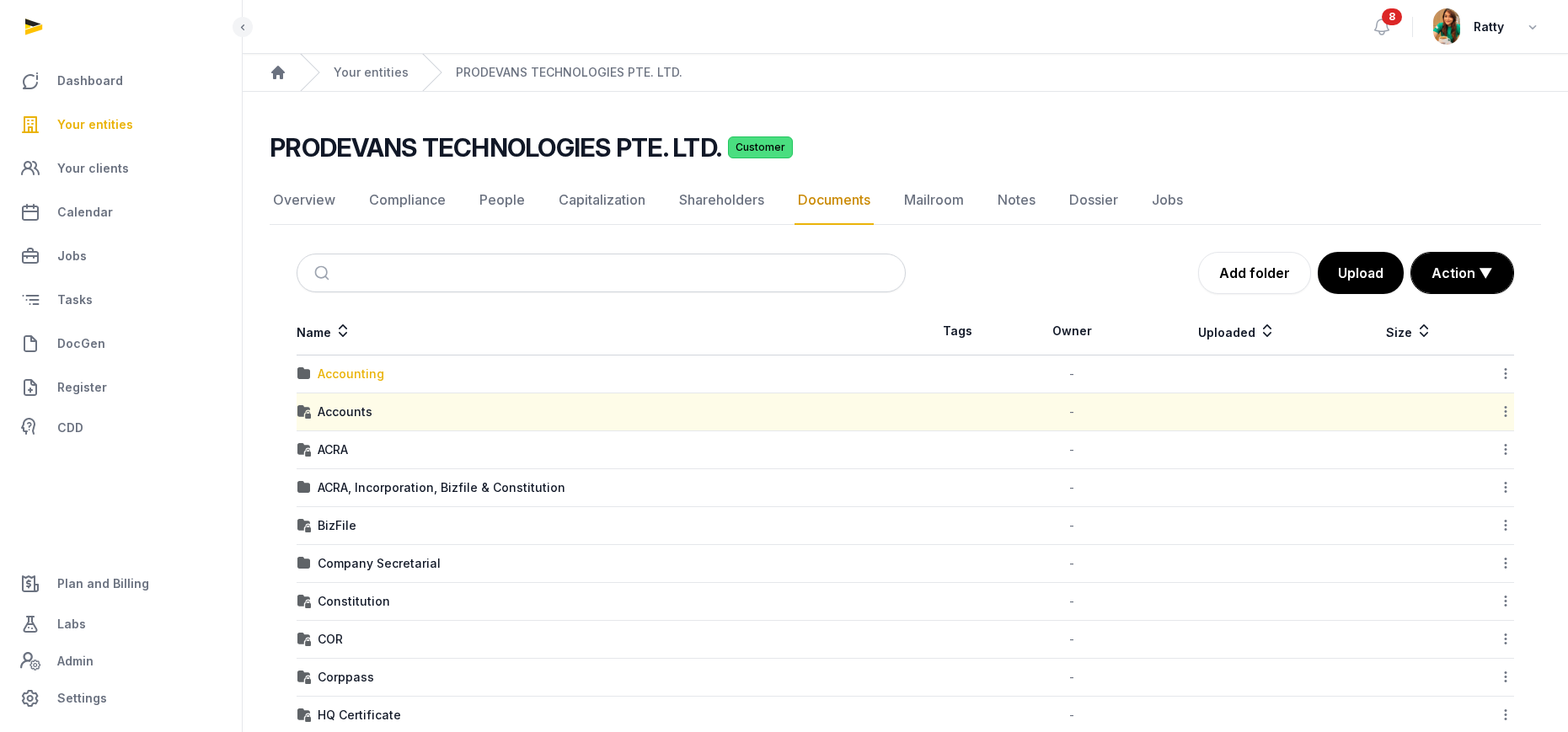
click at [328, 367] on div "Accounting" at bounding box center [351, 373] width 67 height 17
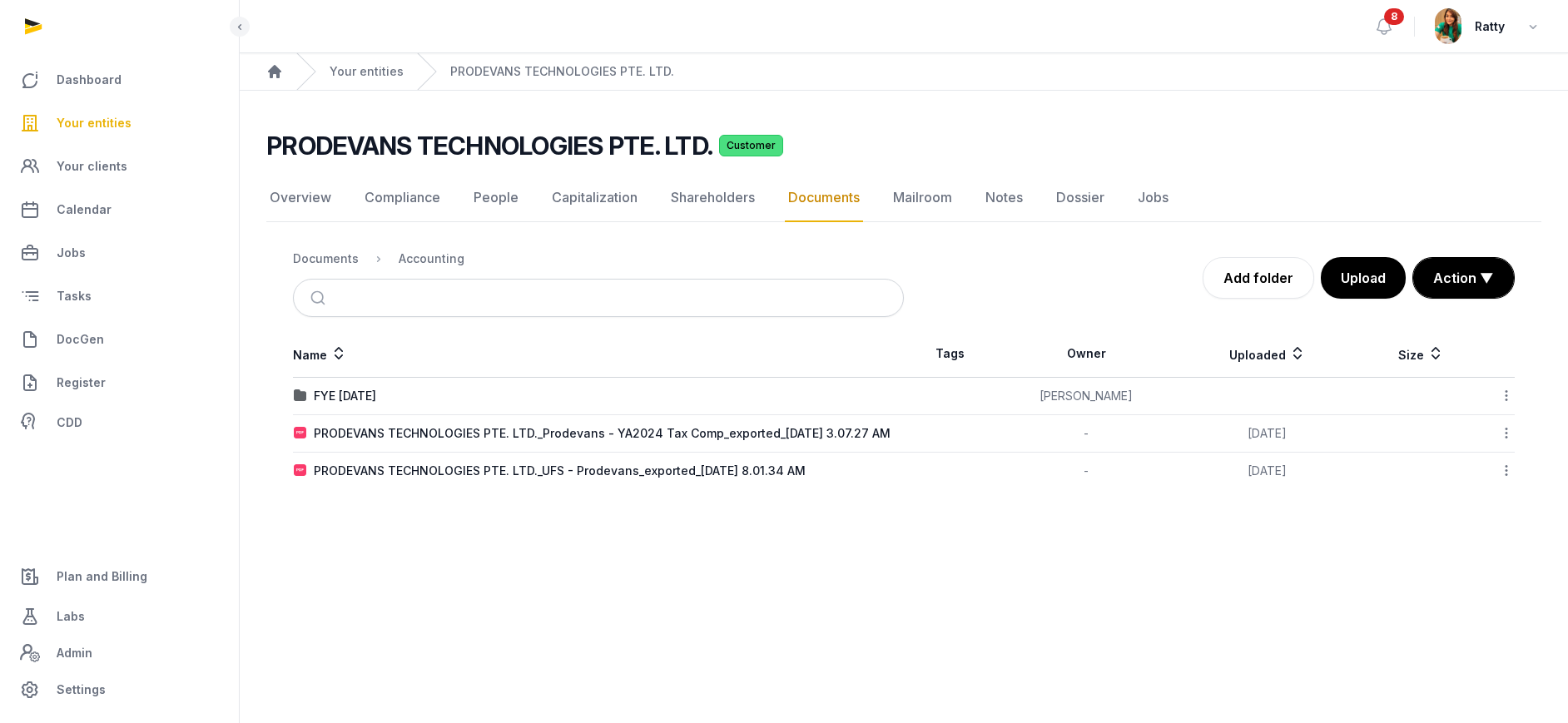
click at [320, 273] on nav "Documents Accounting" at bounding box center [599, 258] width 611 height 40
click at [1258, 278] on link "Add folder" at bounding box center [1258, 277] width 112 height 42
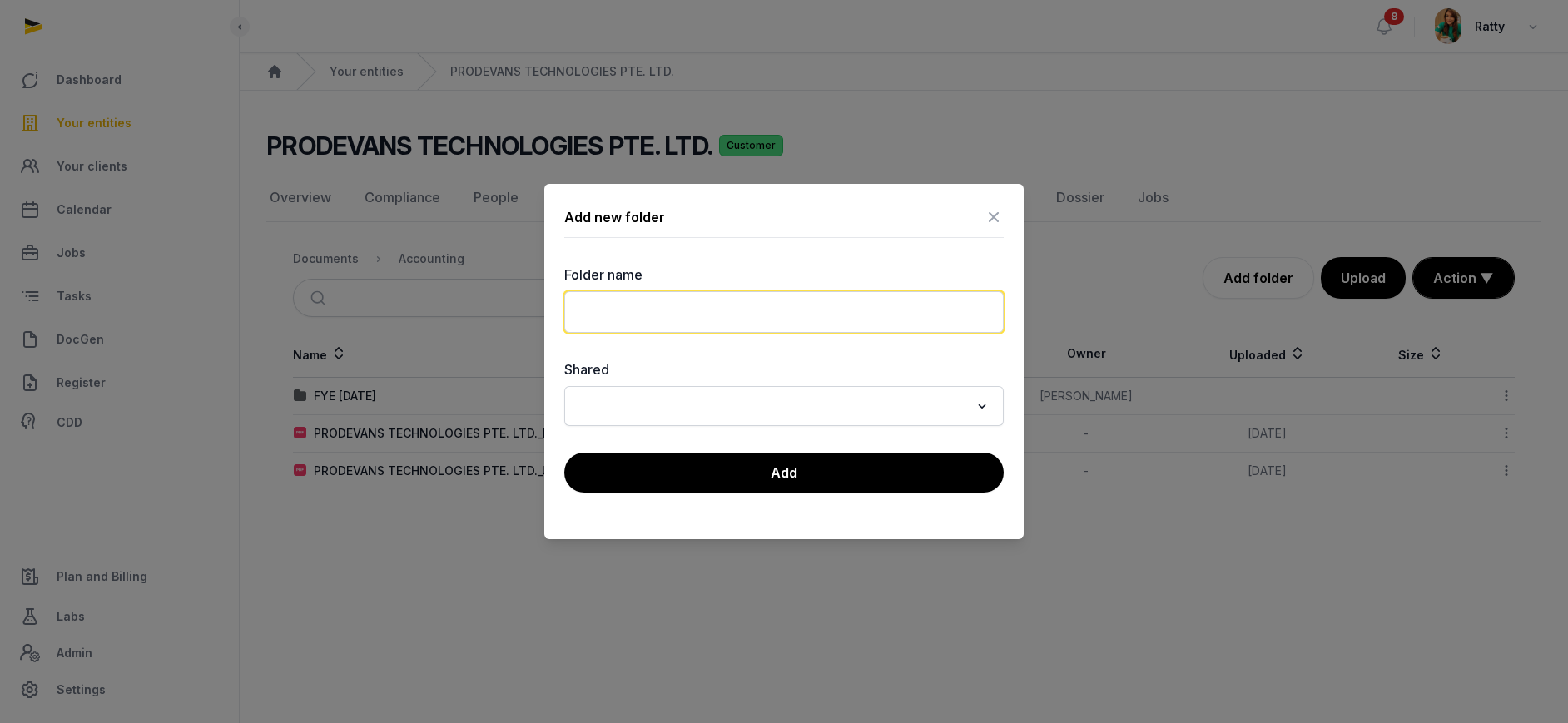
click at [755, 316] on input "text" at bounding box center [784, 311] width 439 height 42
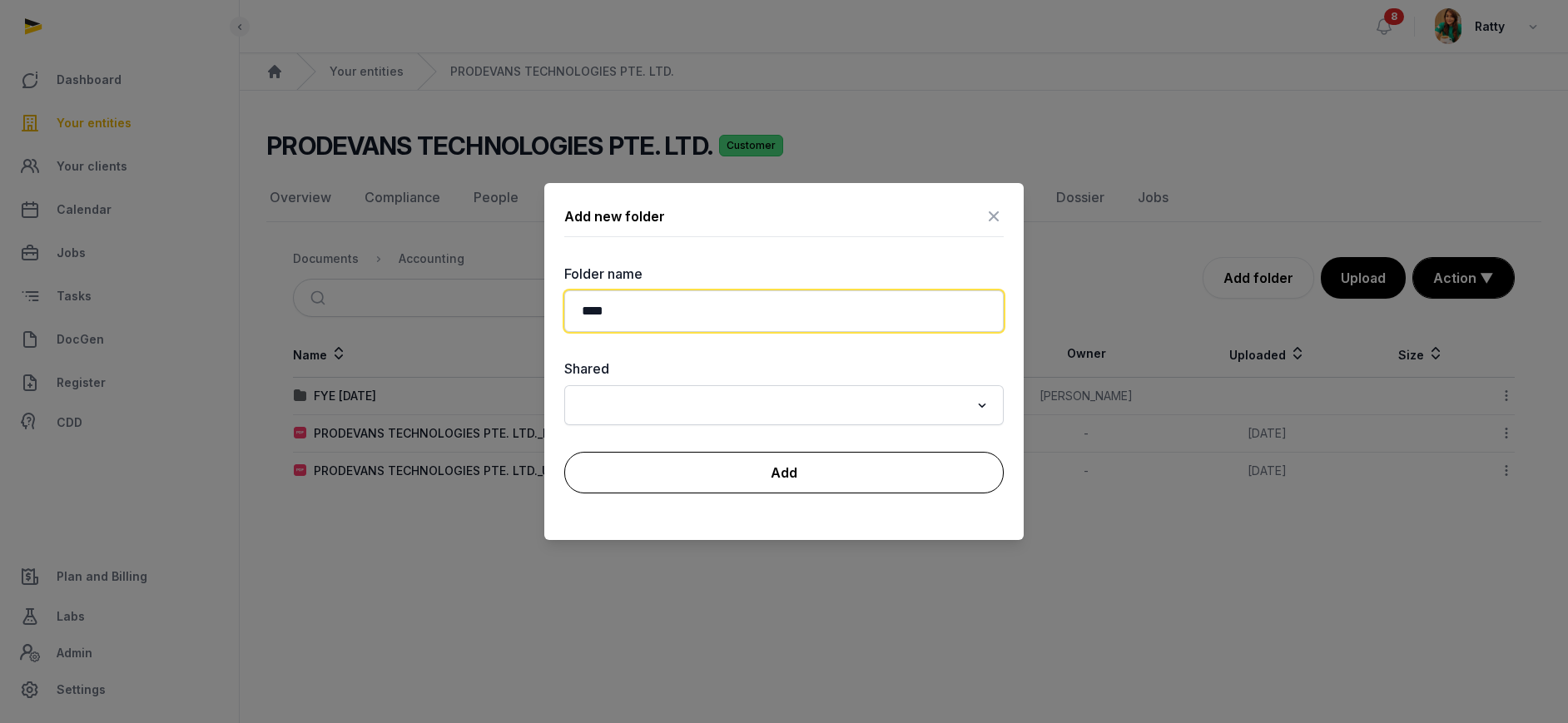
type input "****"
click at [701, 475] on button "Add" at bounding box center [784, 472] width 439 height 42
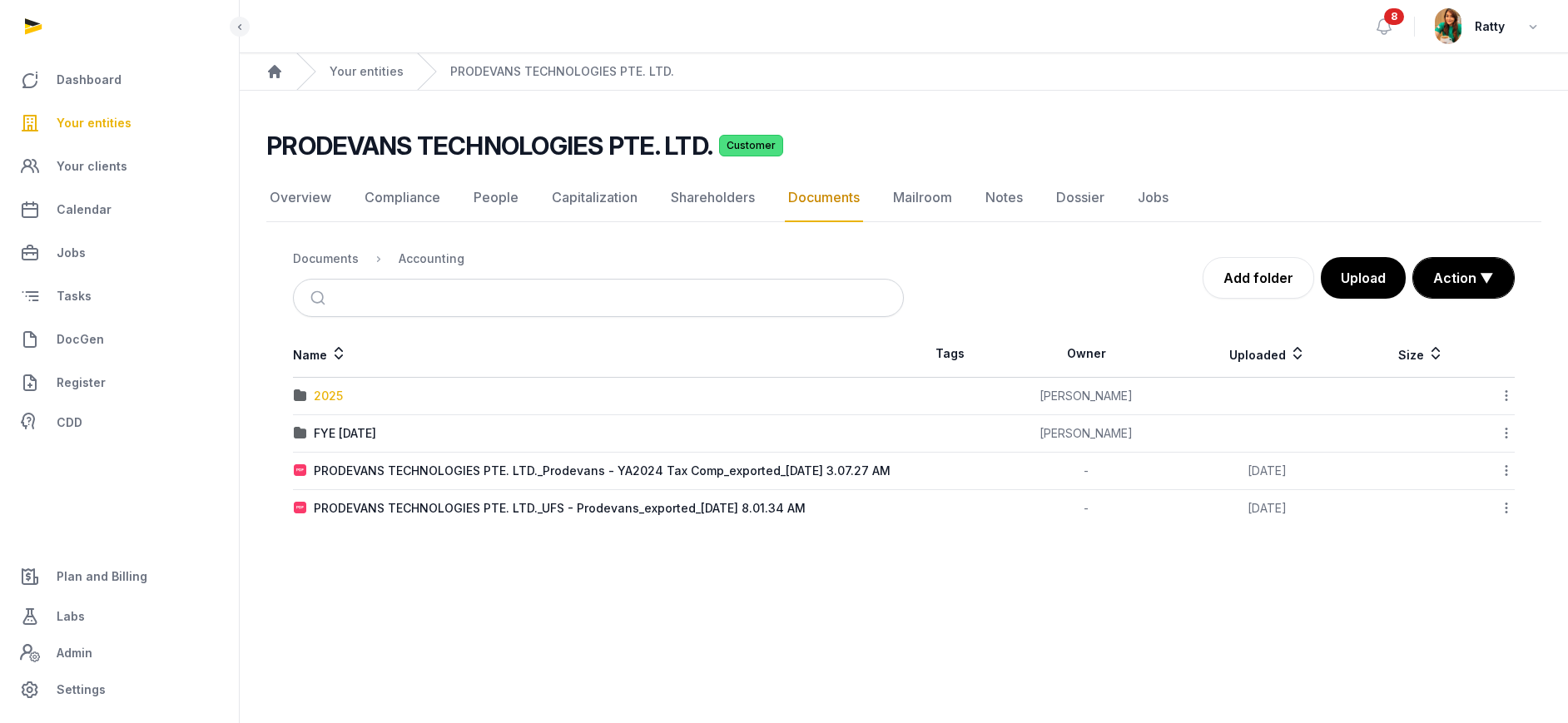
click at [336, 390] on div "2025" at bounding box center [328, 395] width 29 height 17
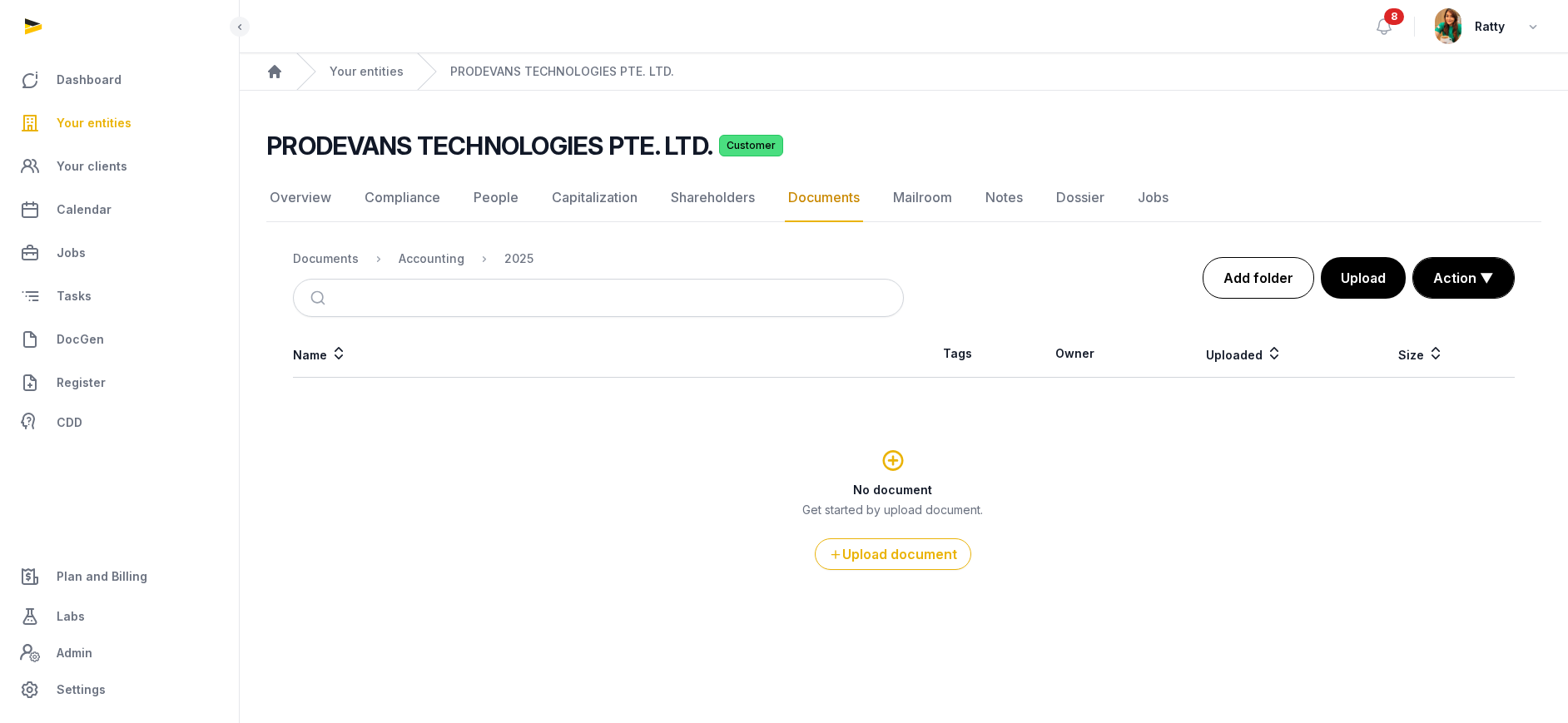
click at [1263, 287] on link "Add folder" at bounding box center [1258, 277] width 112 height 42
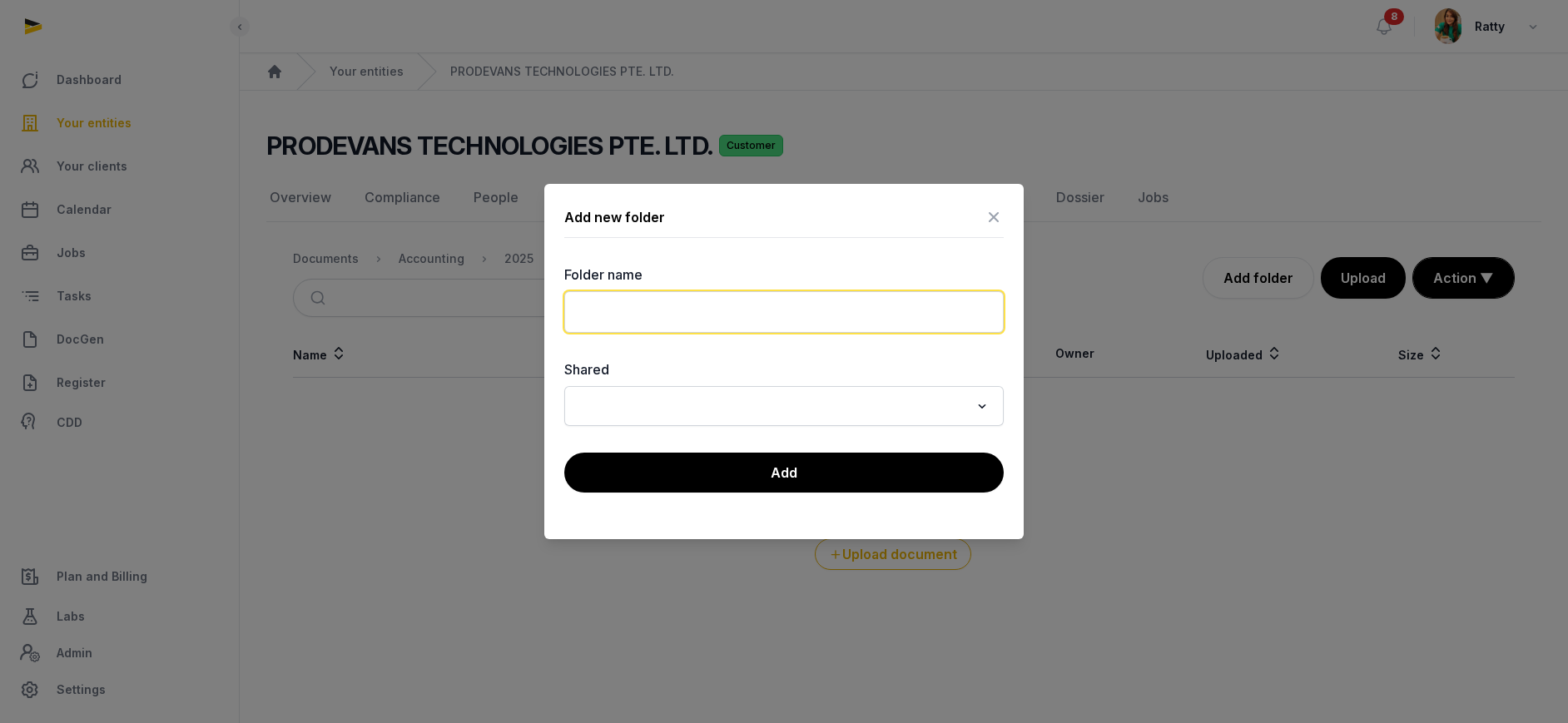
click at [828, 301] on input "text" at bounding box center [784, 311] width 439 height 42
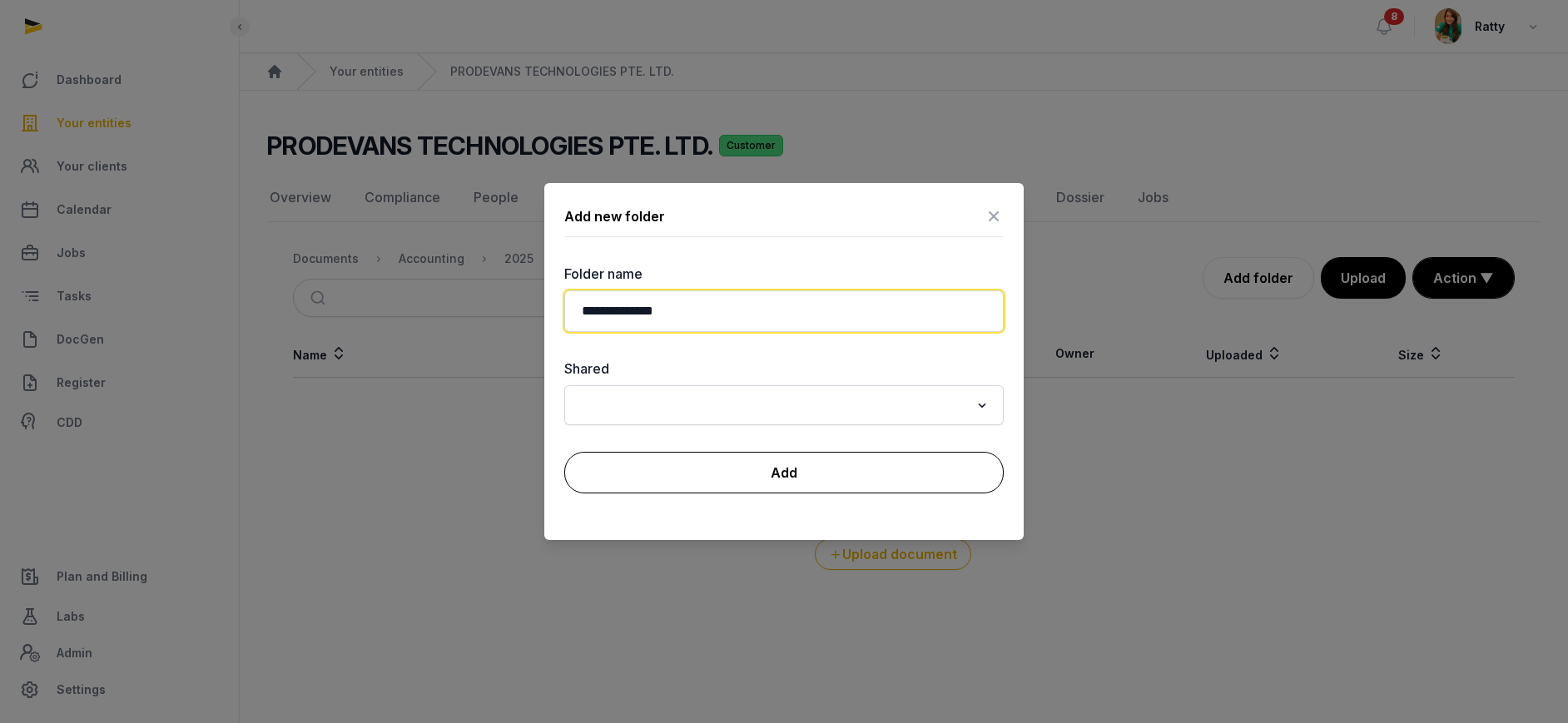
type input "**********"
click at [779, 470] on button "Add" at bounding box center [784, 472] width 439 height 42
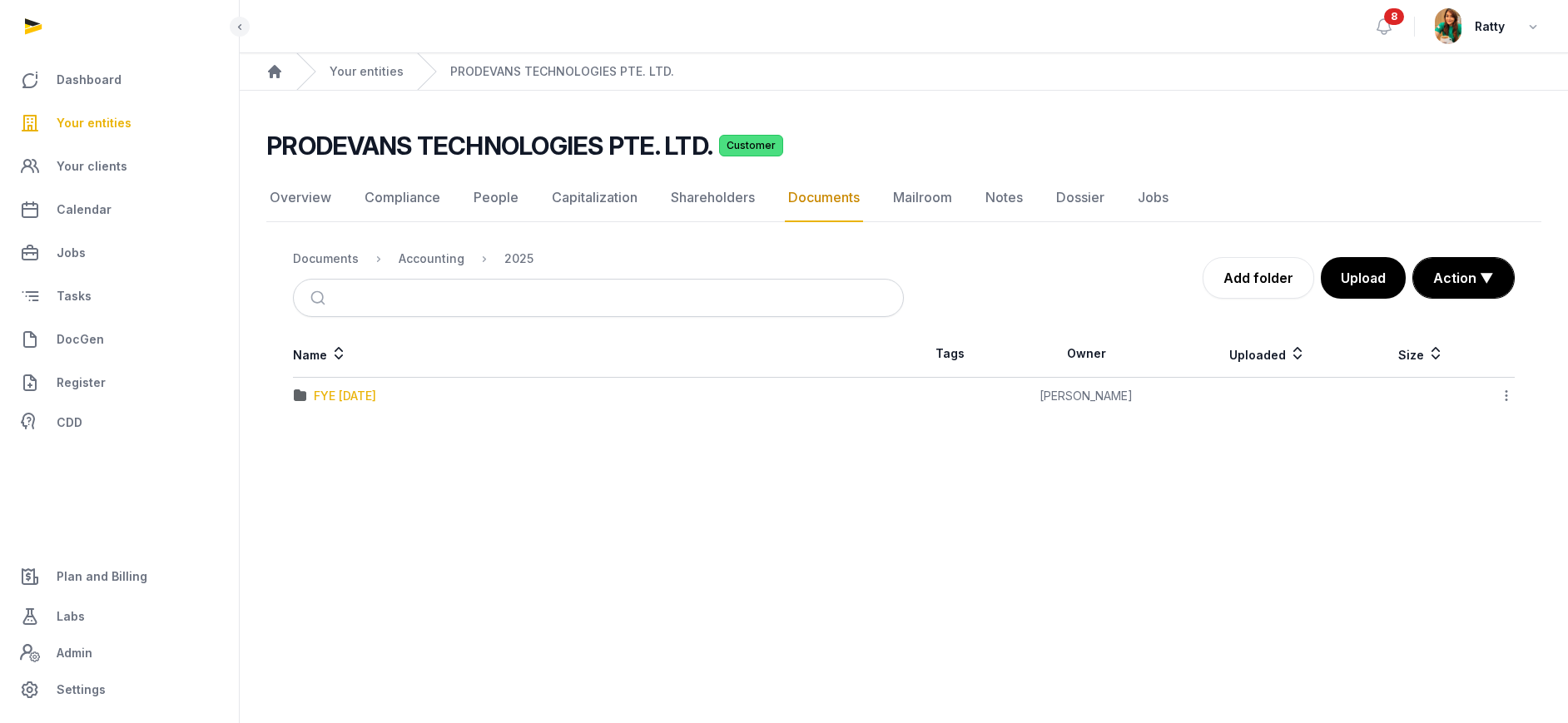
click at [357, 399] on div "FYE [DATE]" at bounding box center [345, 395] width 62 height 17
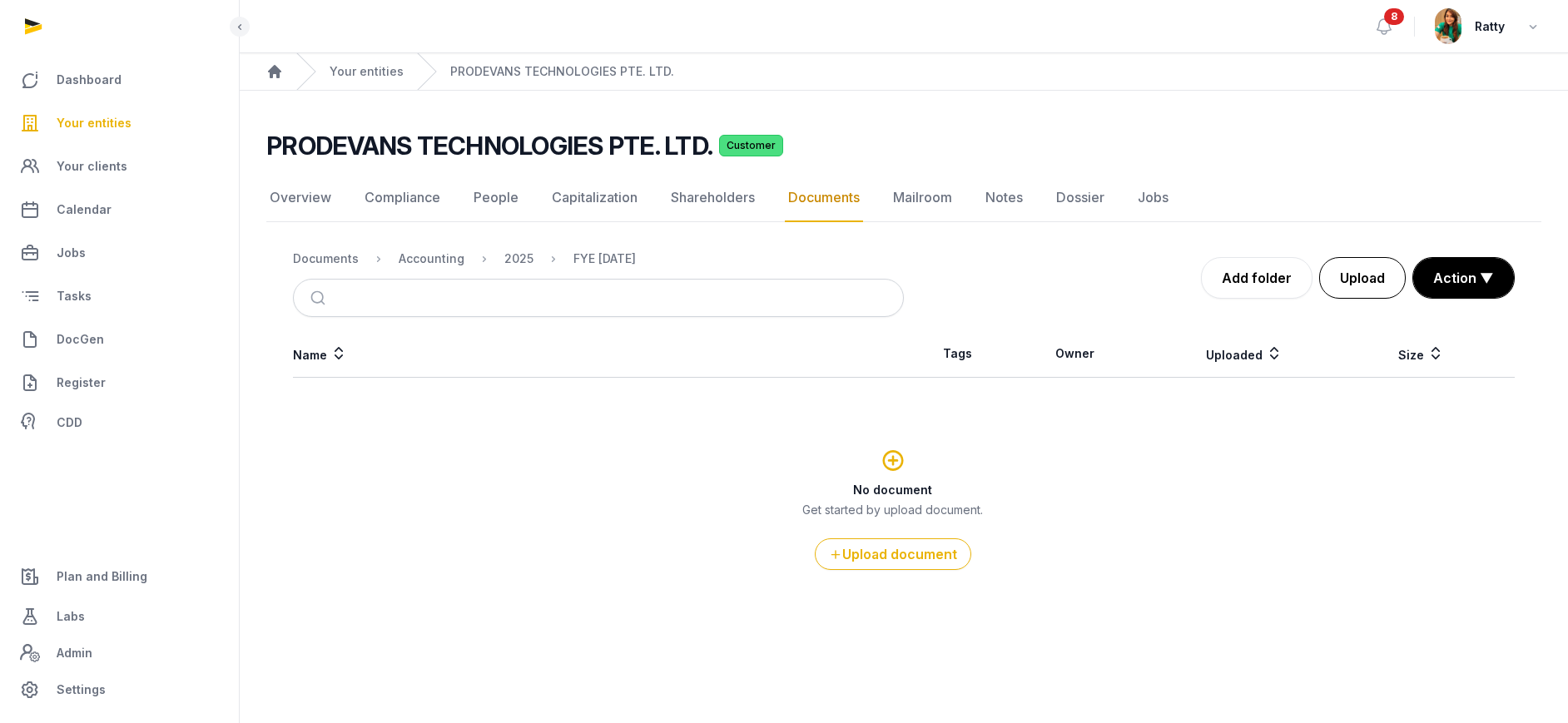
click at [1344, 279] on button "Upload" at bounding box center [1362, 277] width 87 height 42
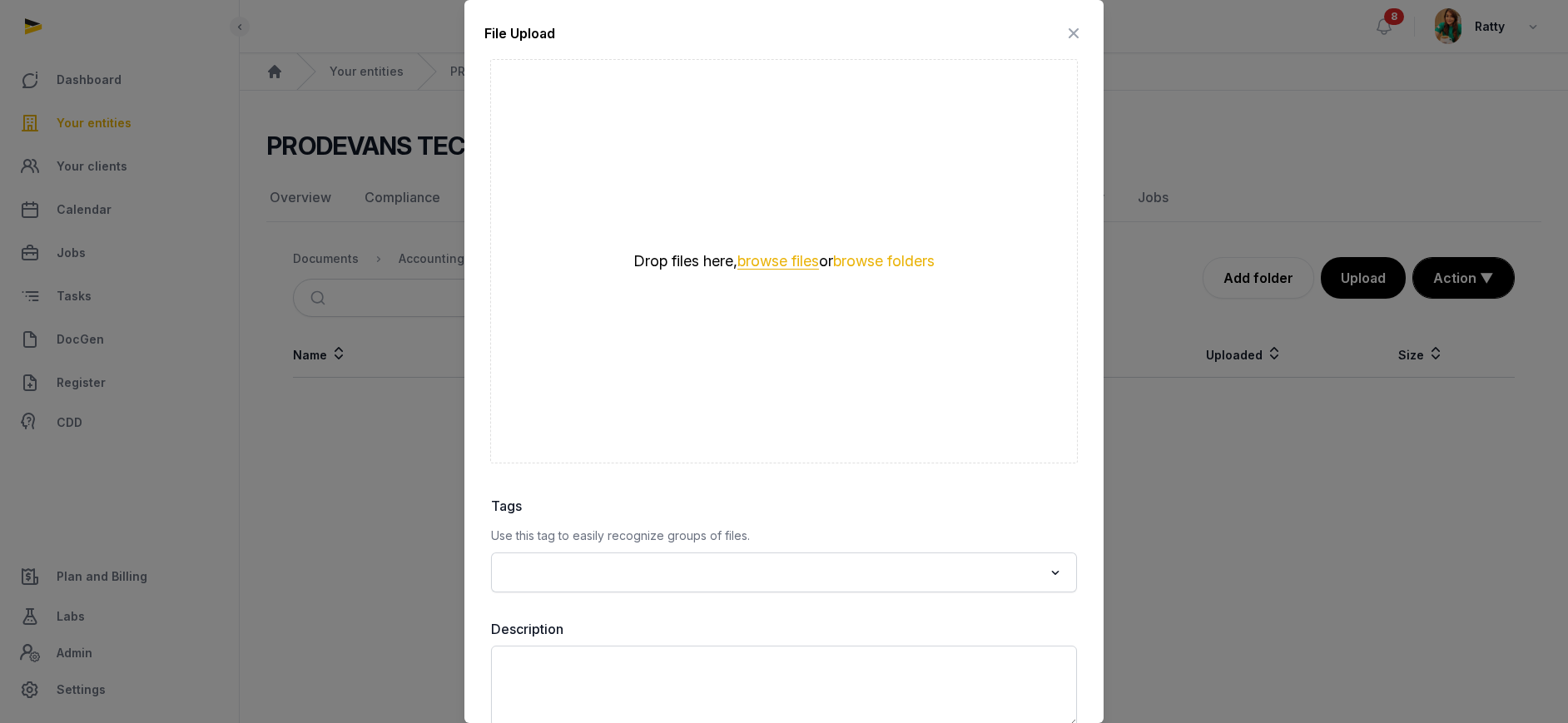
click at [795, 259] on button "browse files" at bounding box center [779, 262] width 82 height 16
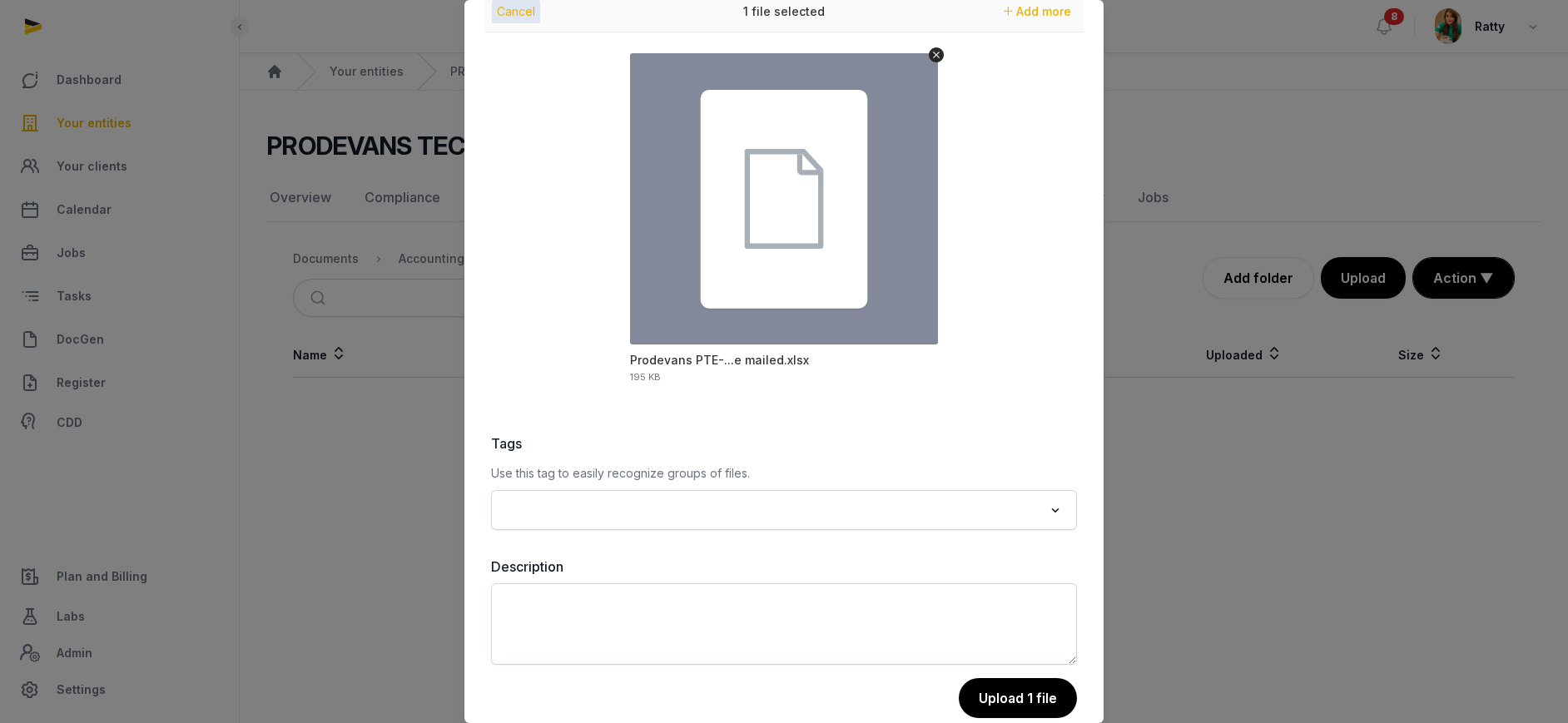
scroll to position [90, 0]
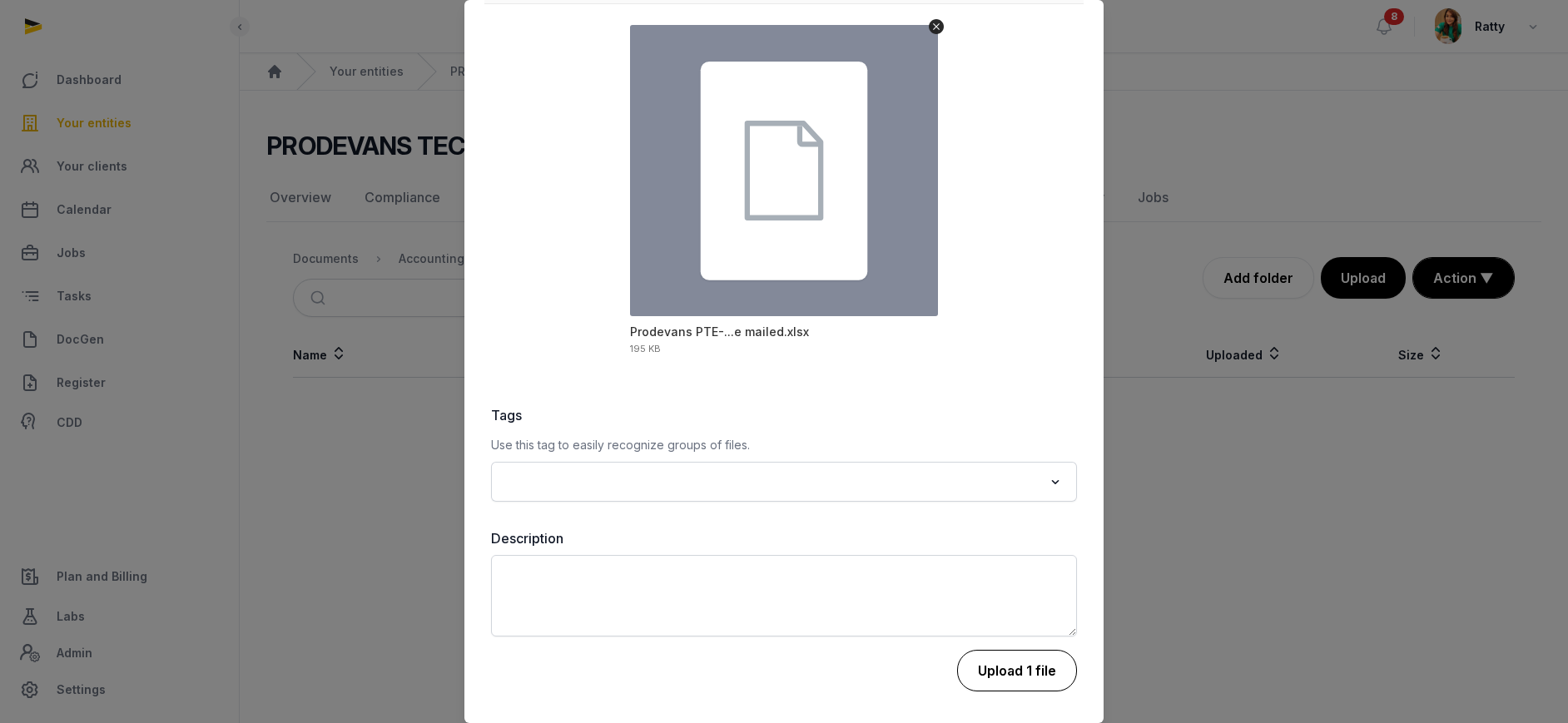
click at [1009, 641] on button "Upload 1 file" at bounding box center [1016, 670] width 120 height 42
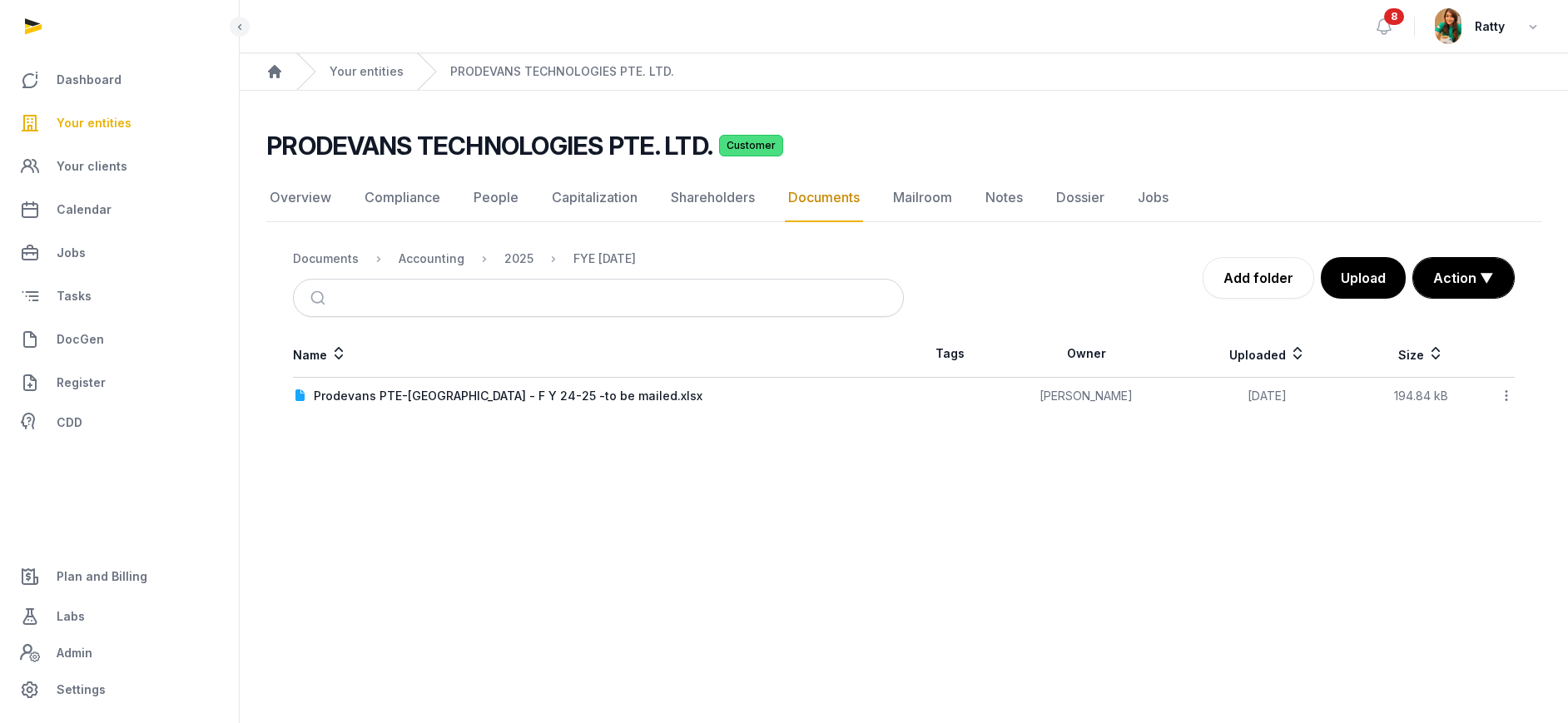
click at [1393, 399] on icon at bounding box center [1506, 396] width 15 height 18
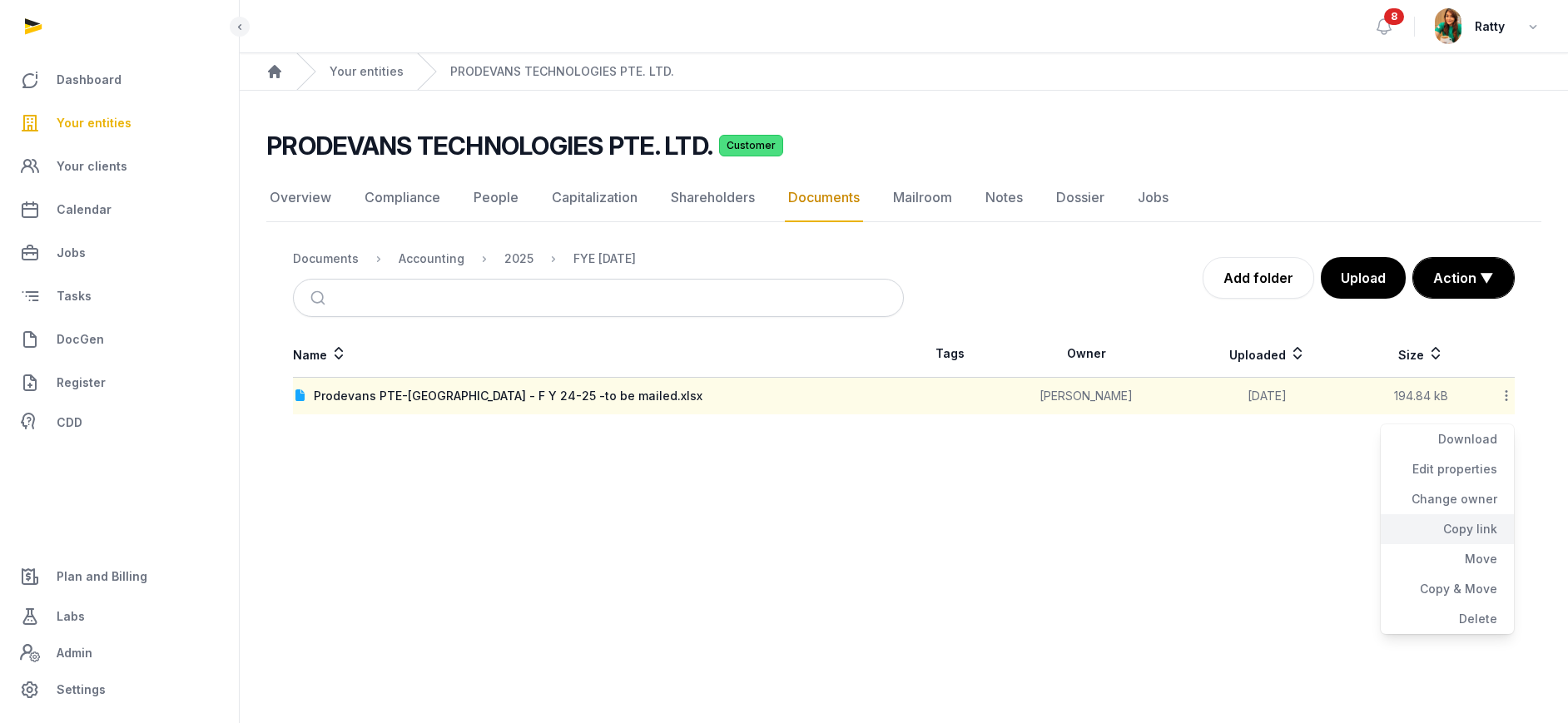
click at [1393, 544] on div "Copy link" at bounding box center [1446, 559] width 133 height 30
click at [1393, 395] on icon at bounding box center [1506, 396] width 15 height 18
click at [1393, 544] on div "Copy link" at bounding box center [1446, 559] width 133 height 30
